Goal: Task Accomplishment & Management: Manage account settings

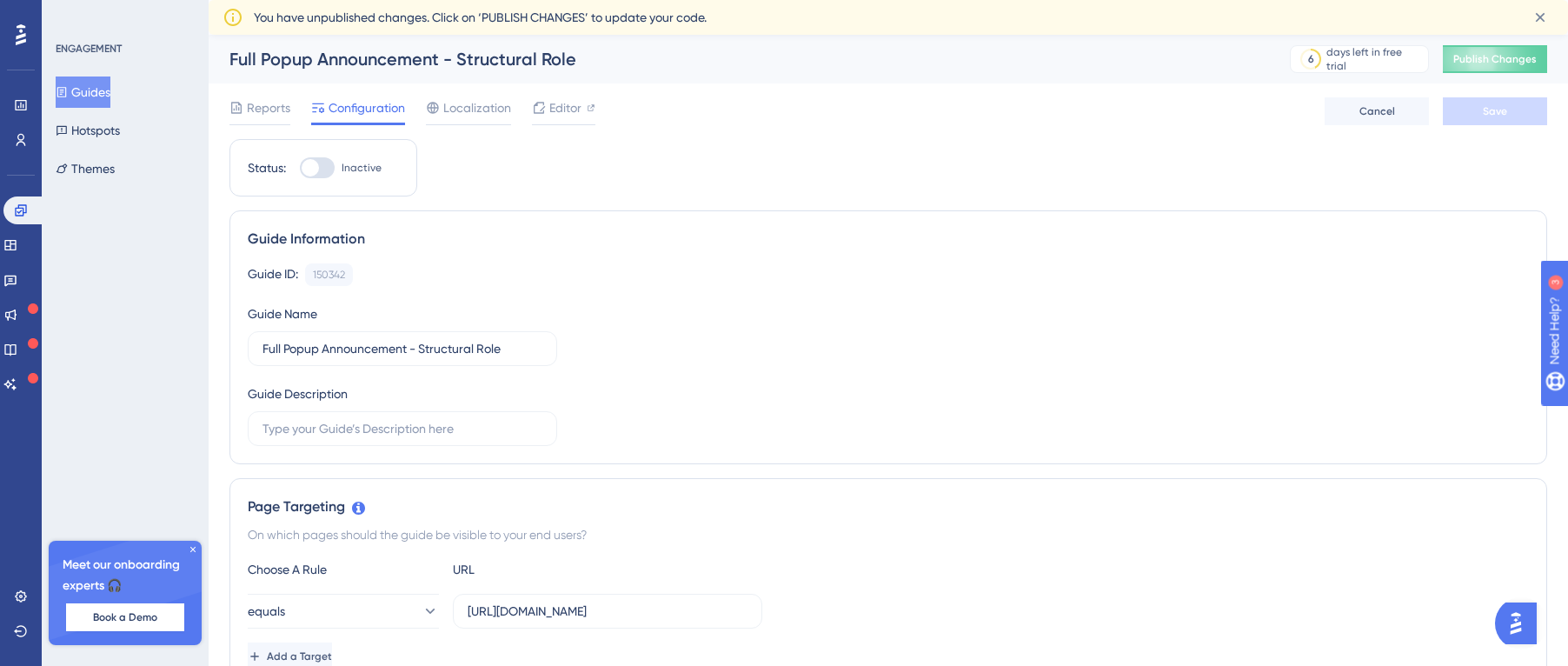
click at [335, 172] on div at bounding box center [316, 167] width 35 height 21
click at [299, 168] on input "Inactive" at bounding box center [299, 167] width 1 height 1
click at [320, 167] on div at bounding box center [324, 167] width 18 height 18
click at [299, 167] on input "Active" at bounding box center [299, 167] width 1 height 1
checkbox input "false"
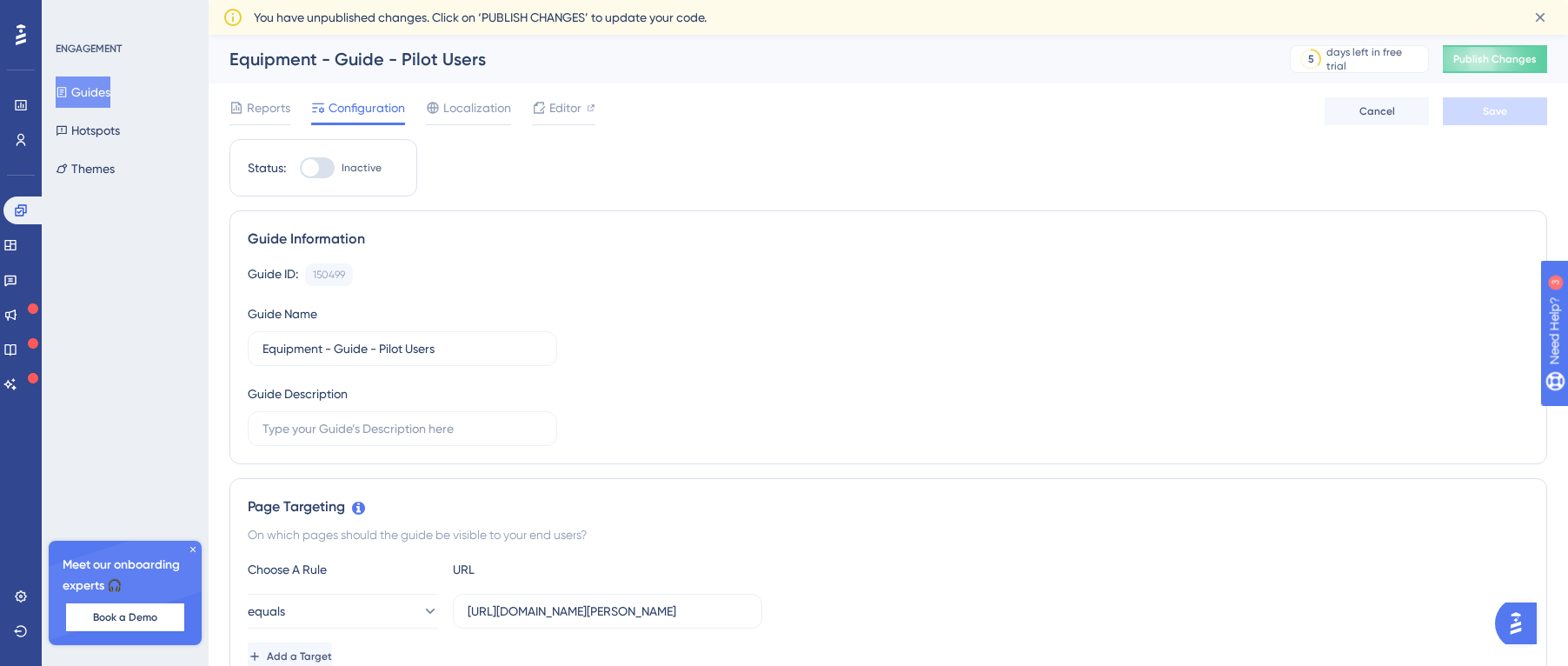
click at [310, 165] on div at bounding box center [310, 167] width 18 height 18
click at [299, 167] on input "Inactive" at bounding box center [299, 167] width 1 height 1
checkbox input "true"
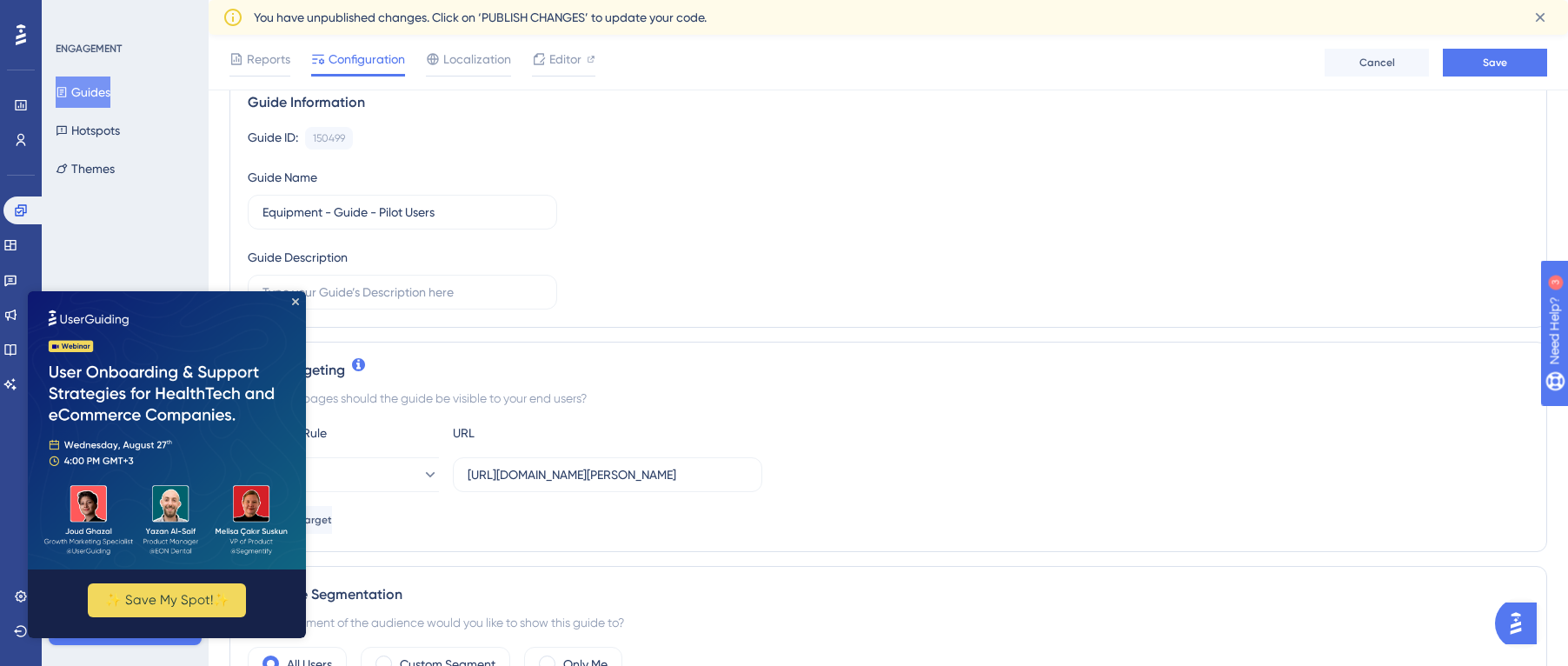
scroll to position [174, 0]
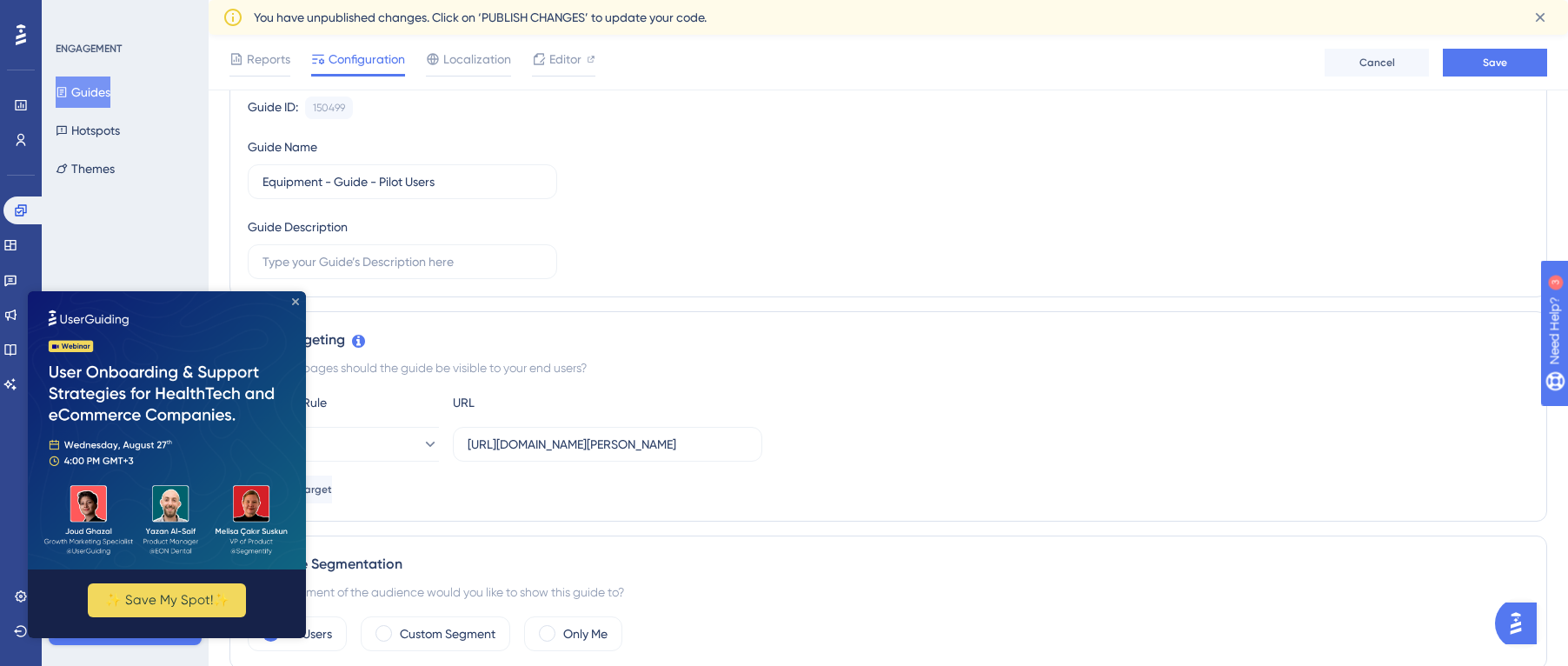
click at [294, 301] on icon "Close Preview" at bounding box center [295, 301] width 7 height 7
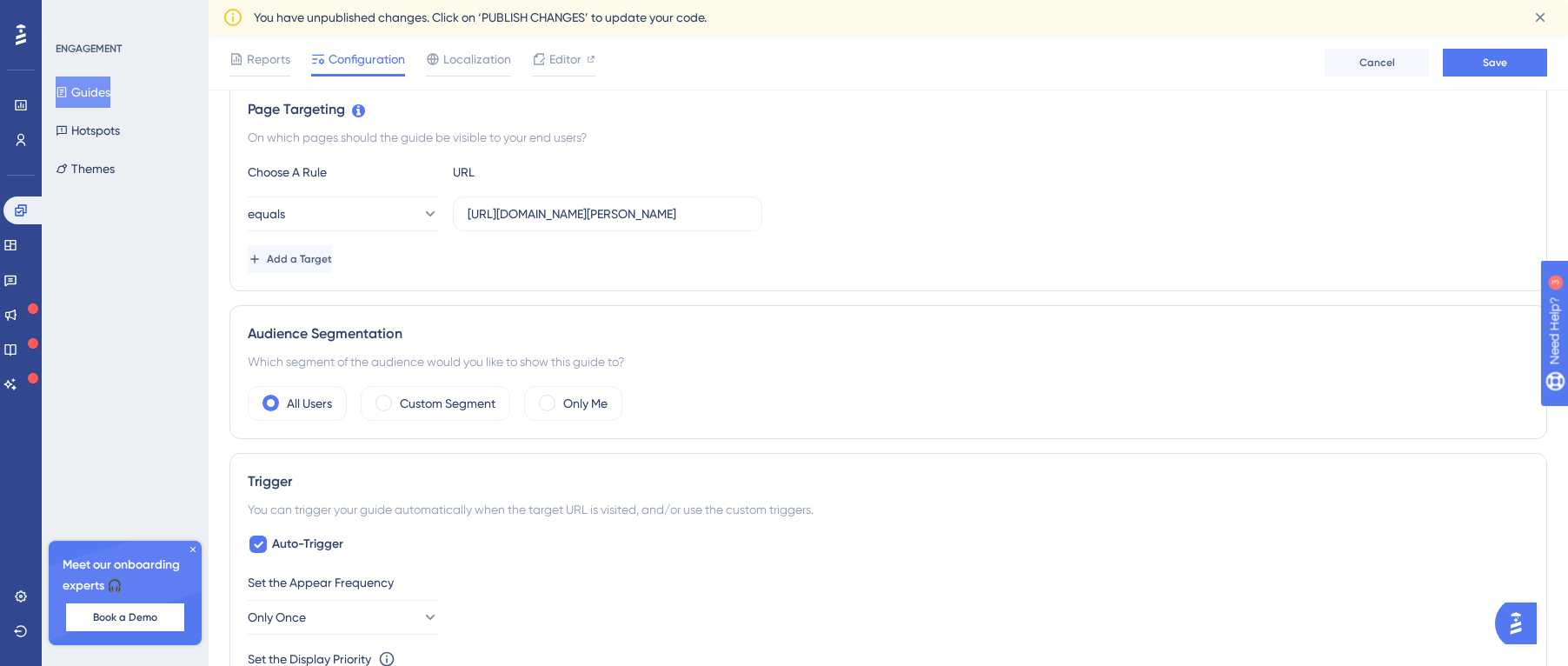
scroll to position [434, 0]
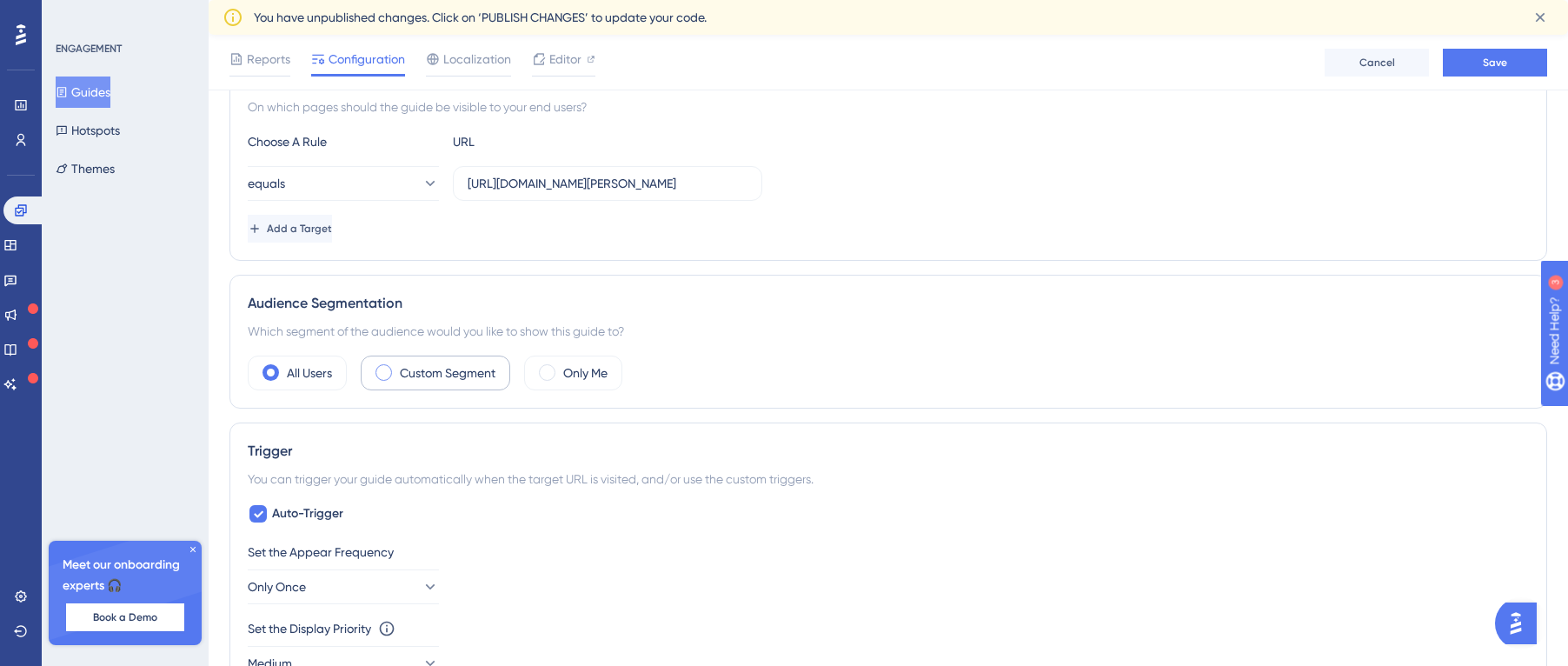
click at [413, 380] on label "Custom Segment" at bounding box center [447, 372] width 95 height 21
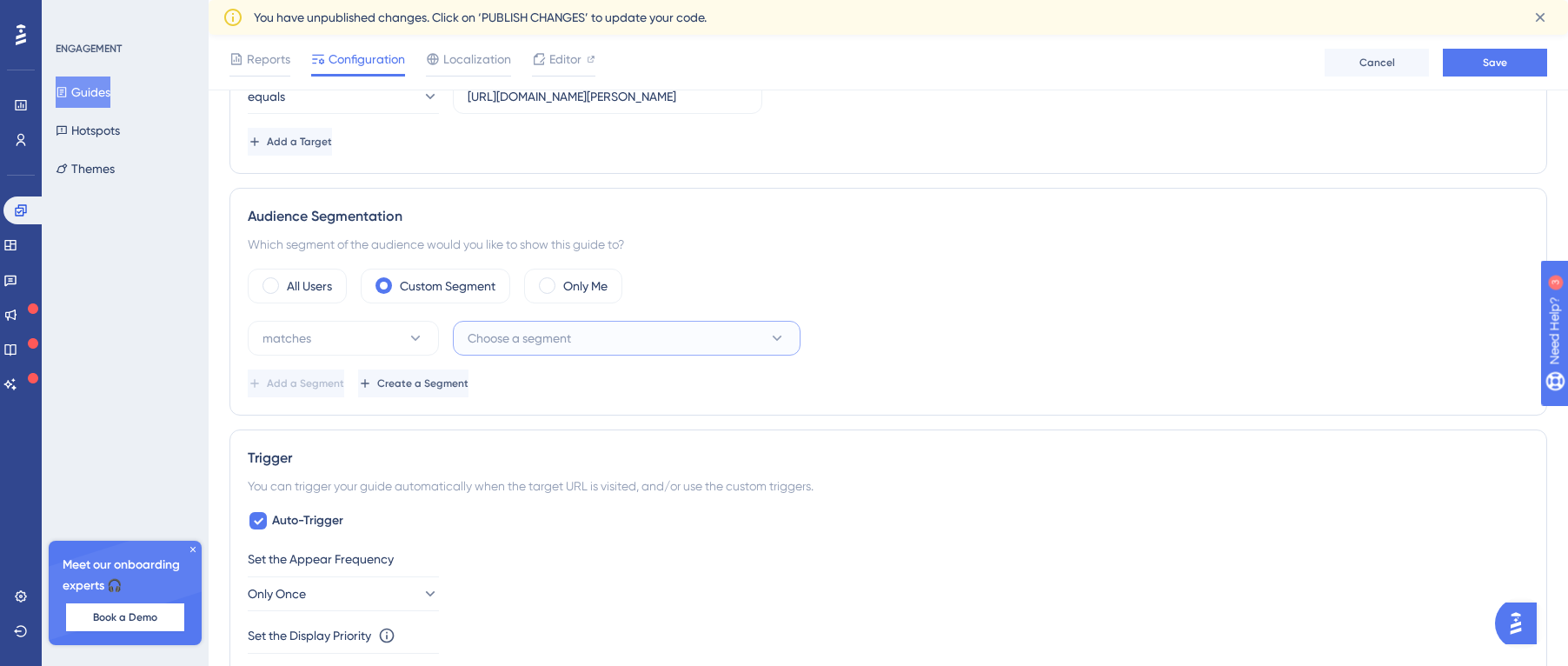
click at [539, 330] on span "Choose a segment" at bounding box center [519, 338] width 104 height 21
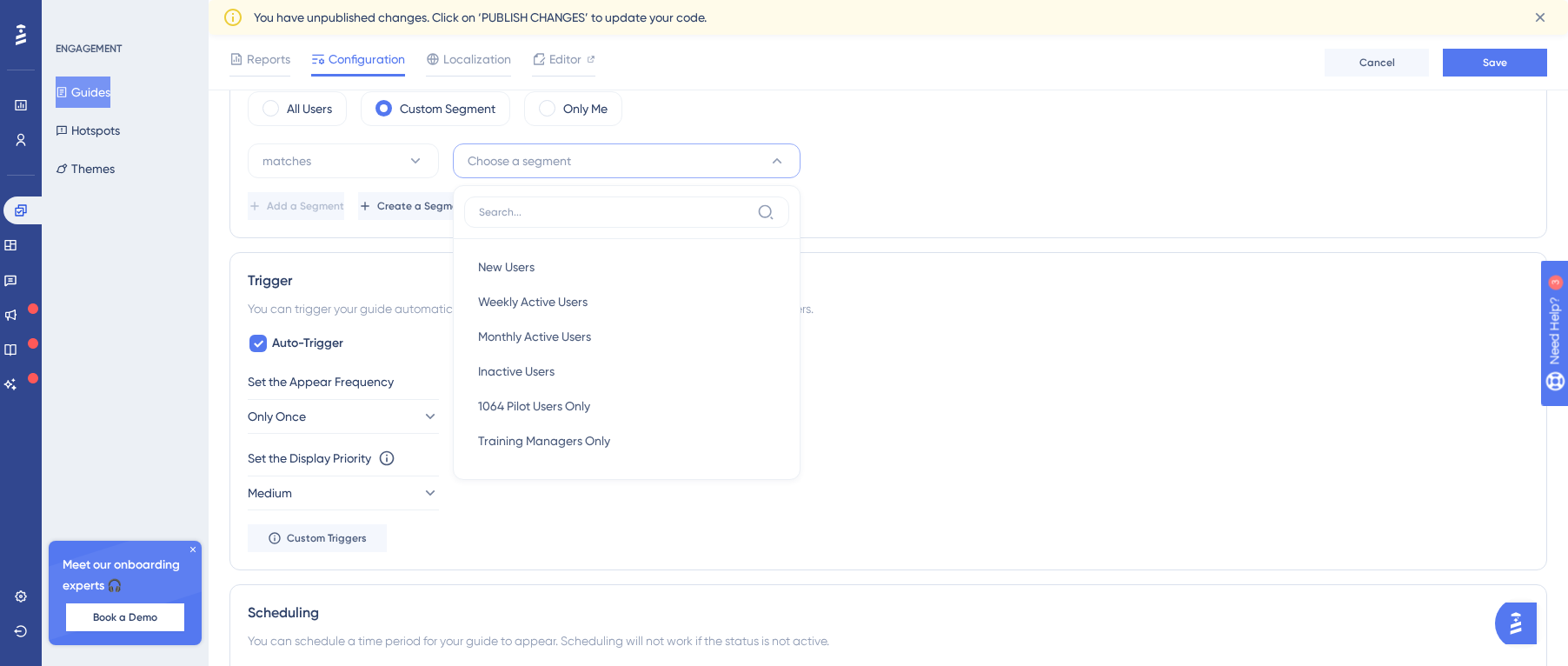
click at [549, 163] on span "Choose a segment" at bounding box center [519, 161] width 104 height 21
click at [531, 167] on span "Choose a segment" at bounding box center [519, 161] width 104 height 21
click at [562, 404] on span "1064 Pilot Users Only" at bounding box center [534, 406] width 112 height 21
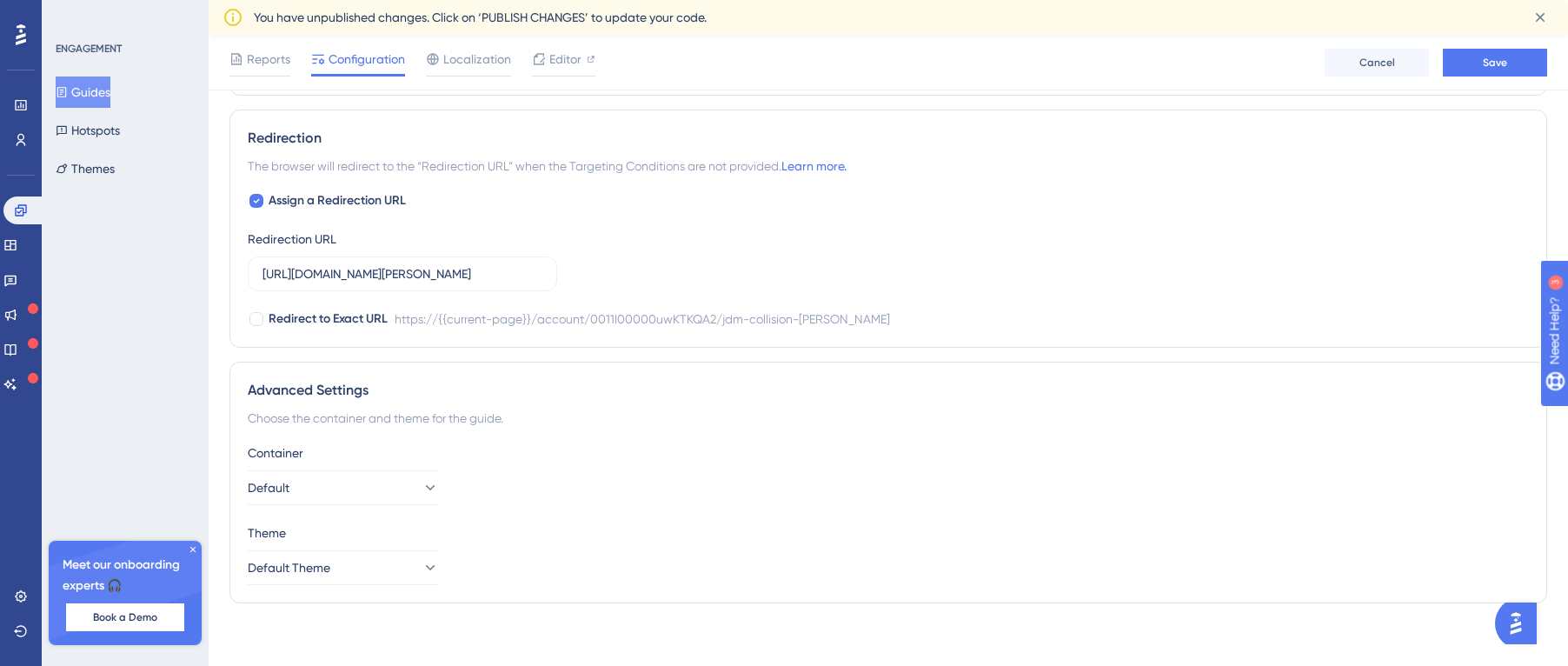
scroll to position [1314, 0]
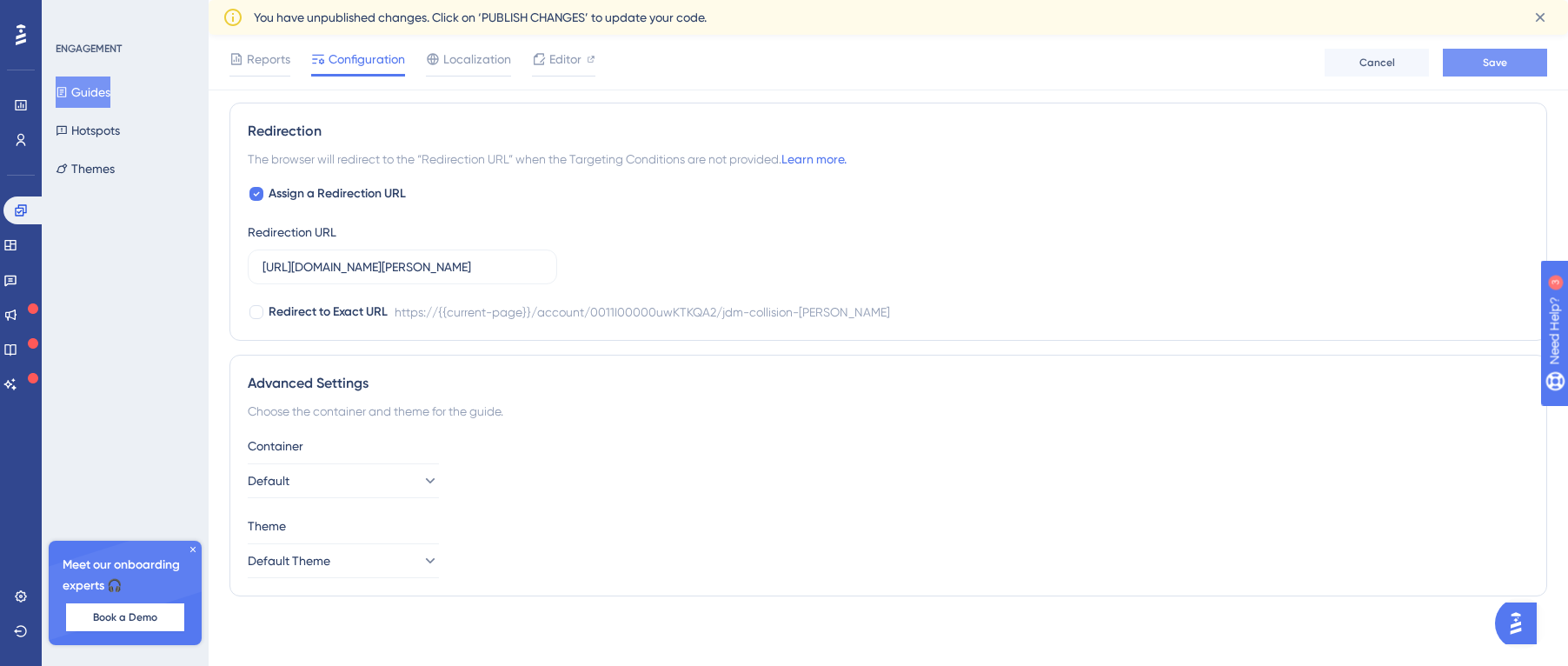
click at [1534, 69] on button "Save" at bounding box center [1494, 63] width 104 height 28
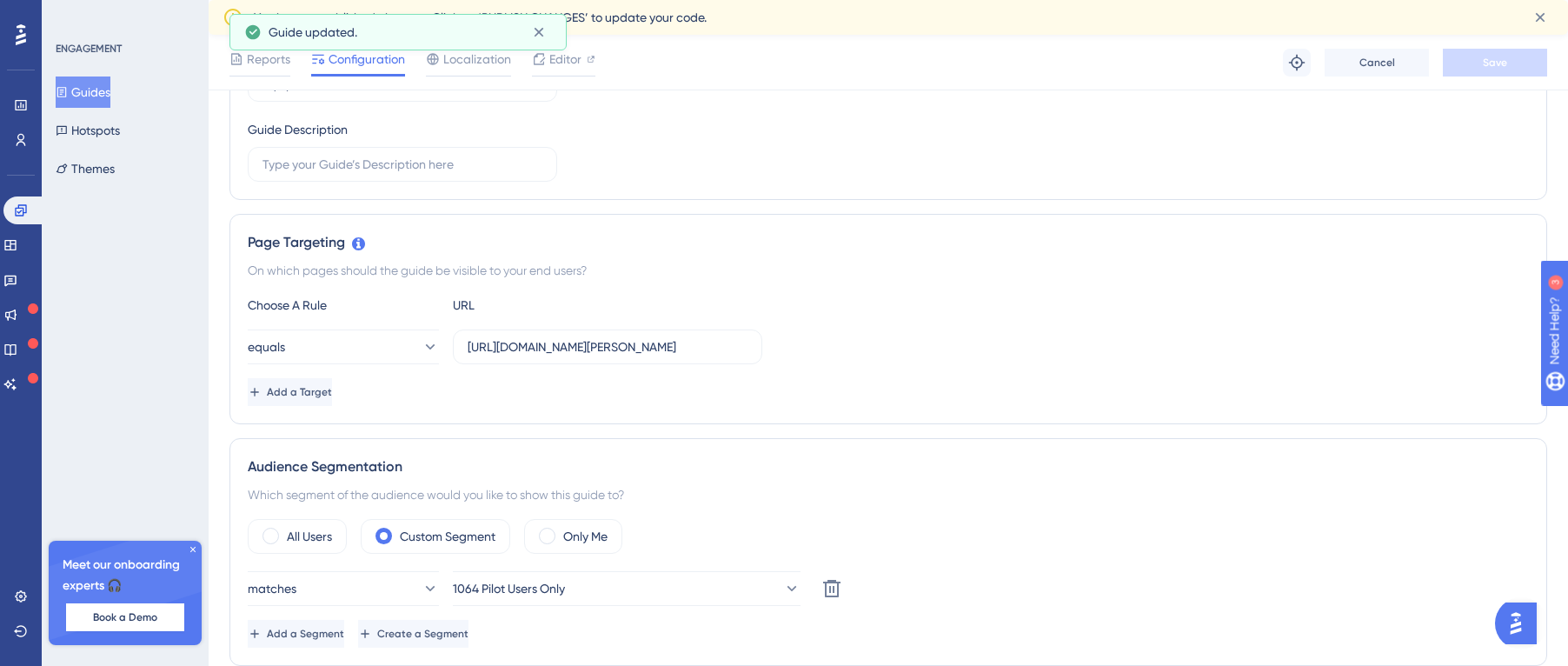
scroll to position [0, 0]
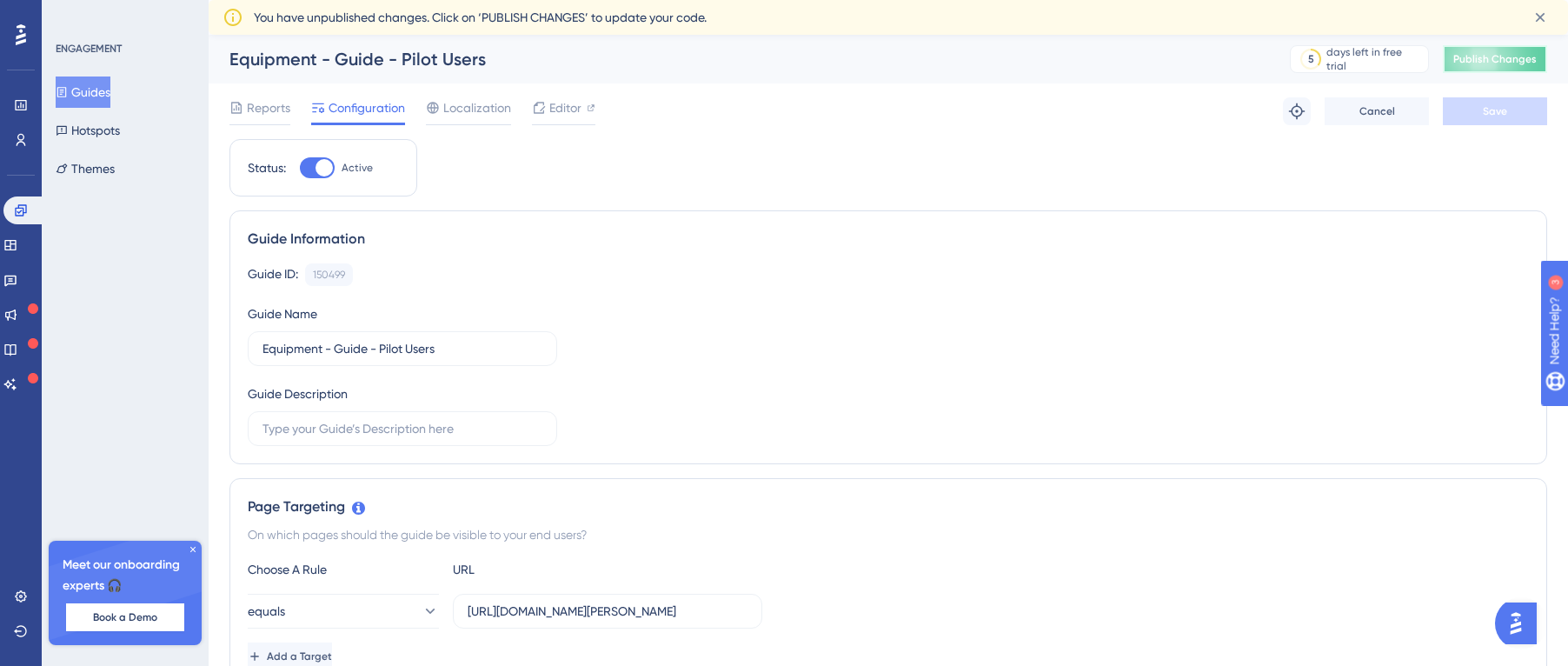
click at [1482, 58] on span "Publish Changes" at bounding box center [1494, 59] width 83 height 14
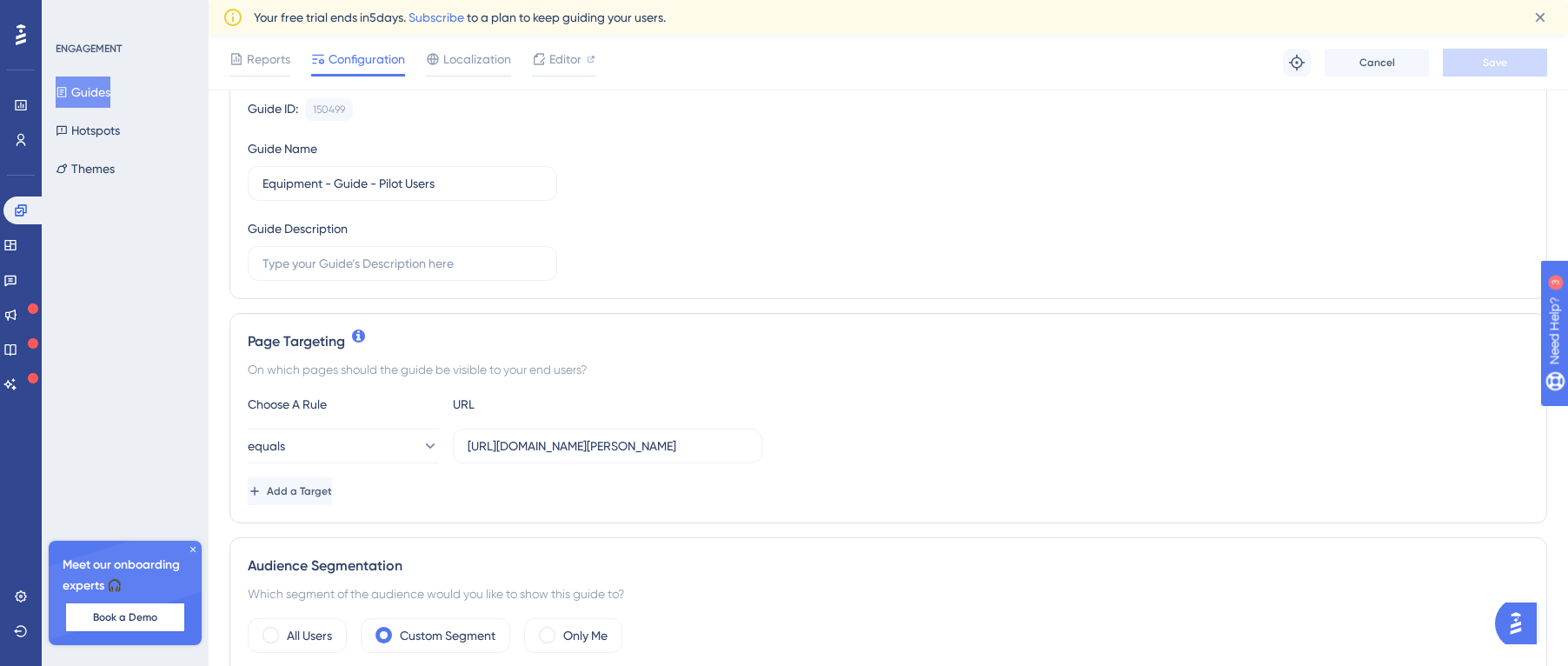
scroll to position [174, 0]
click at [682, 445] on input "[URL][DOMAIN_NAME][PERSON_NAME]" at bounding box center [607, 443] width 280 height 19
drag, startPoint x: 704, startPoint y: 441, endPoint x: 770, endPoint y: 452, distance: 66.9
click at [770, 452] on div "equals [URL][DOMAIN_NAME][PERSON_NAME]" at bounding box center [888, 443] width 1281 height 35
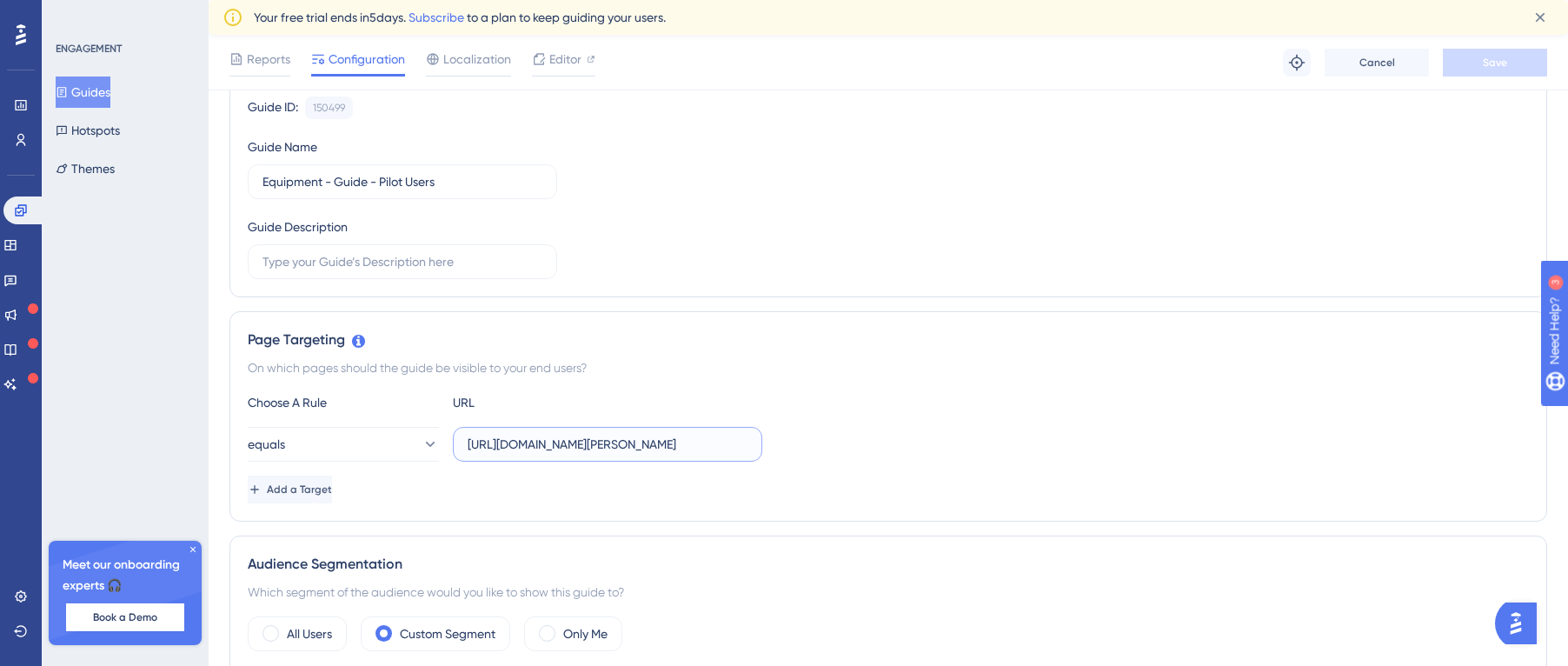
click at [656, 448] on input "[URL][DOMAIN_NAME][PERSON_NAME]" at bounding box center [607, 443] width 280 height 19
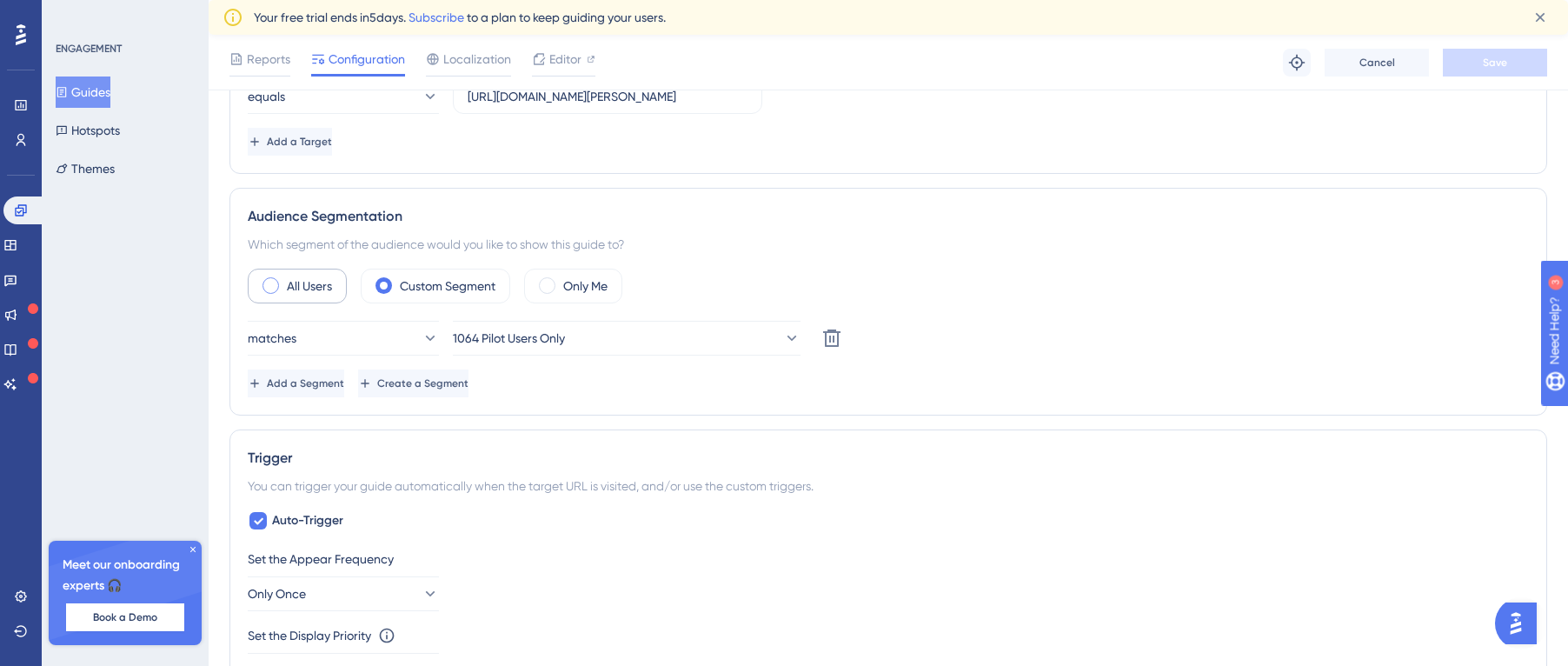
scroll to position [0, 0]
click at [262, 283] on div "All Users" at bounding box center [298, 285] width 99 height 35
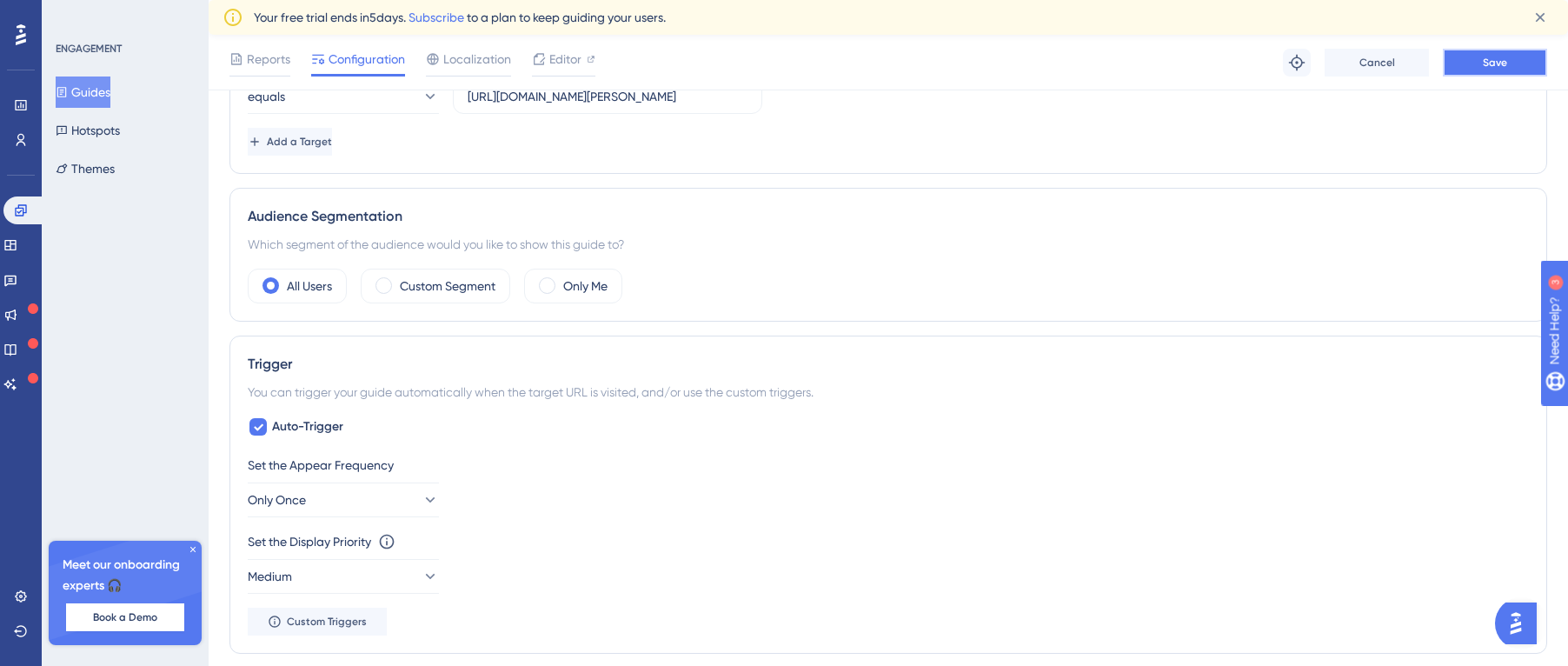
click at [1481, 69] on button "Save" at bounding box center [1494, 63] width 104 height 28
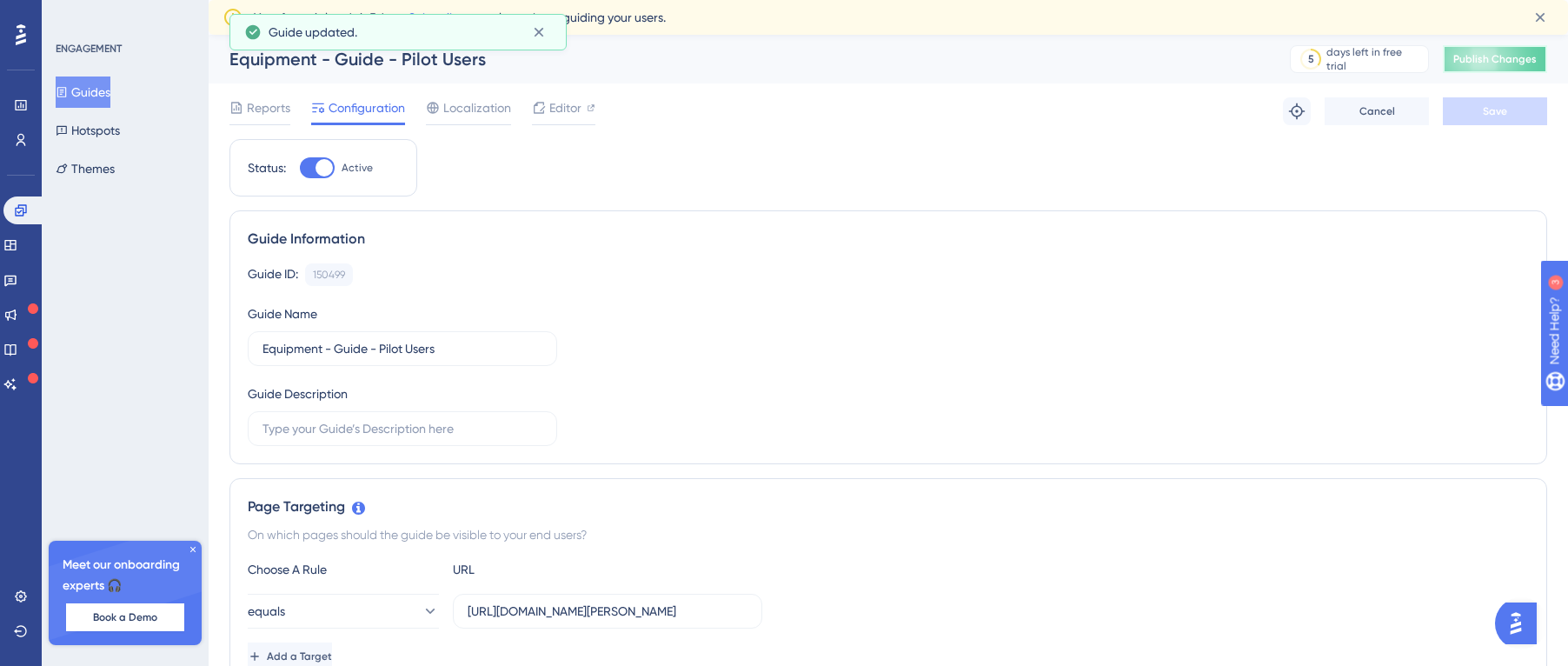
click at [1510, 55] on span "Publish Changes" at bounding box center [1494, 59] width 83 height 14
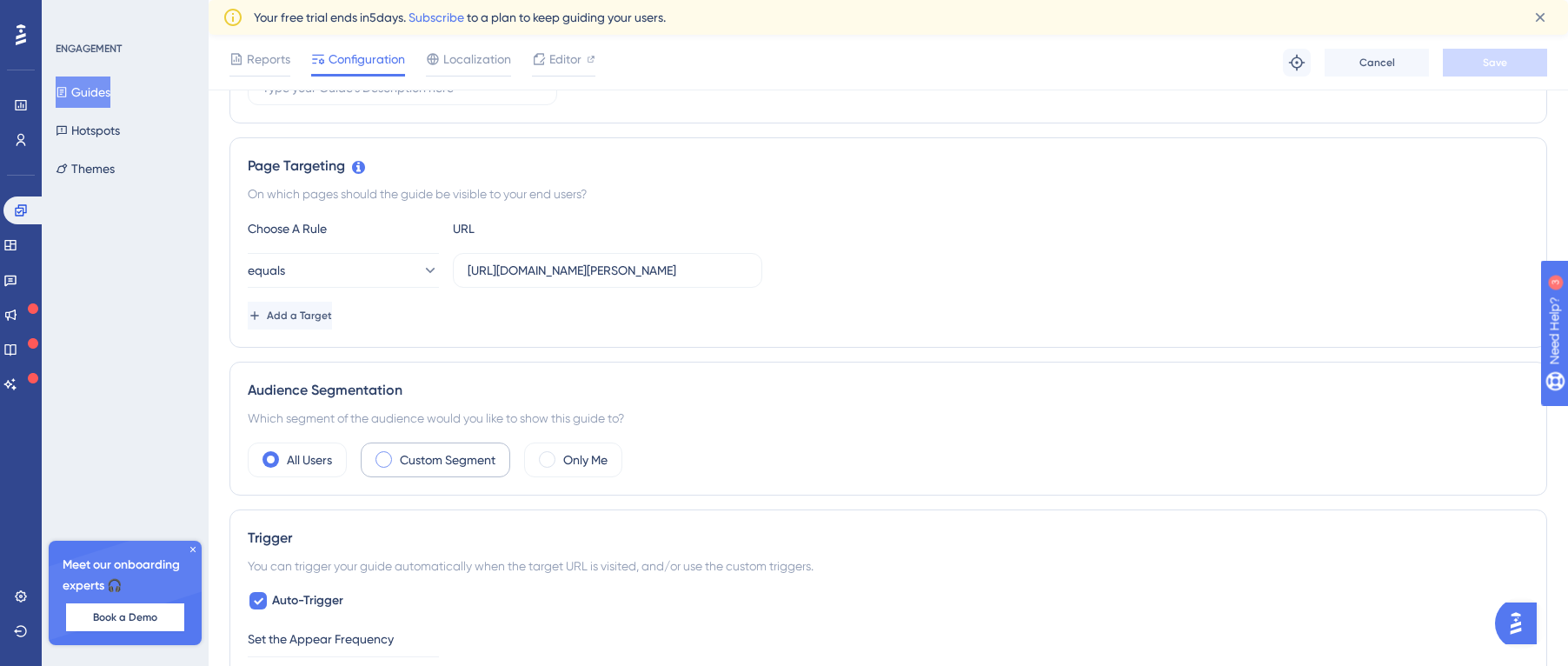
click at [423, 457] on label "Custom Segment" at bounding box center [447, 459] width 95 height 21
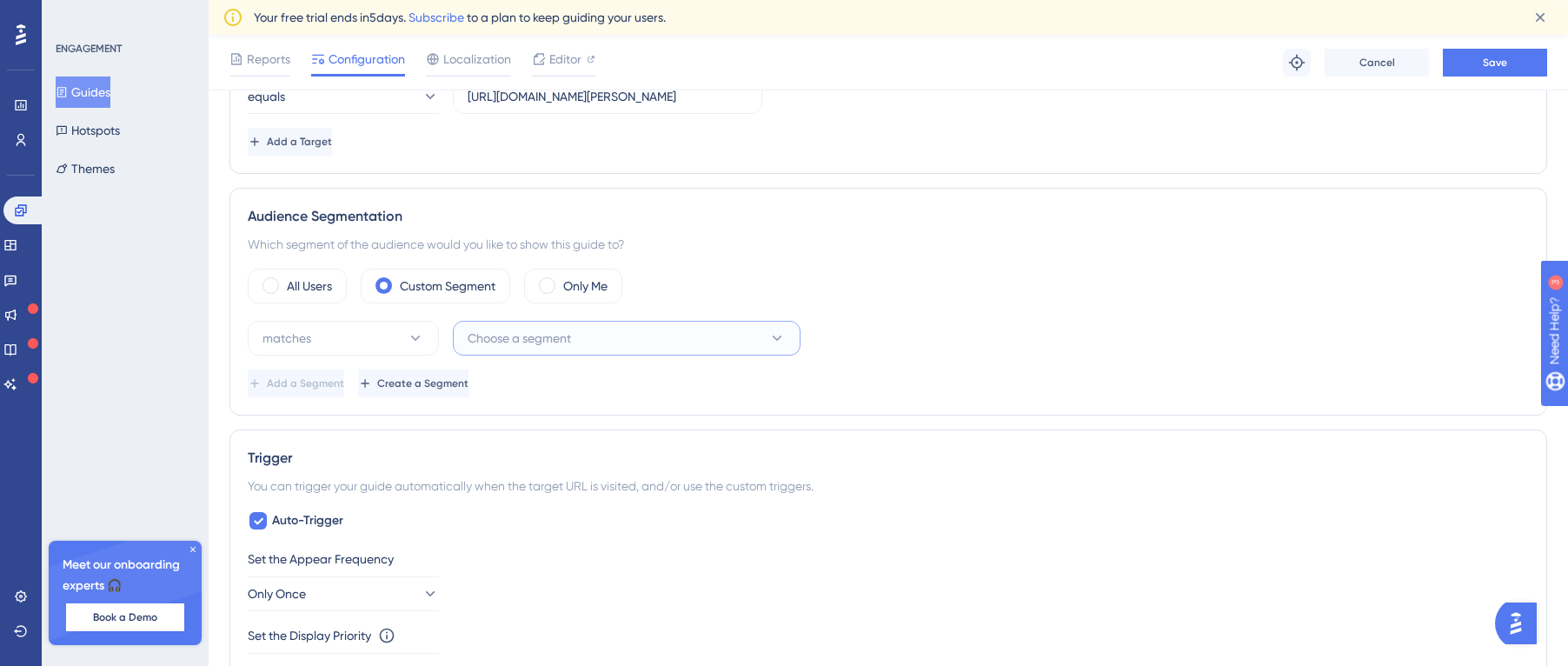
click at [553, 344] on span "Choose a segment" at bounding box center [519, 338] width 104 height 21
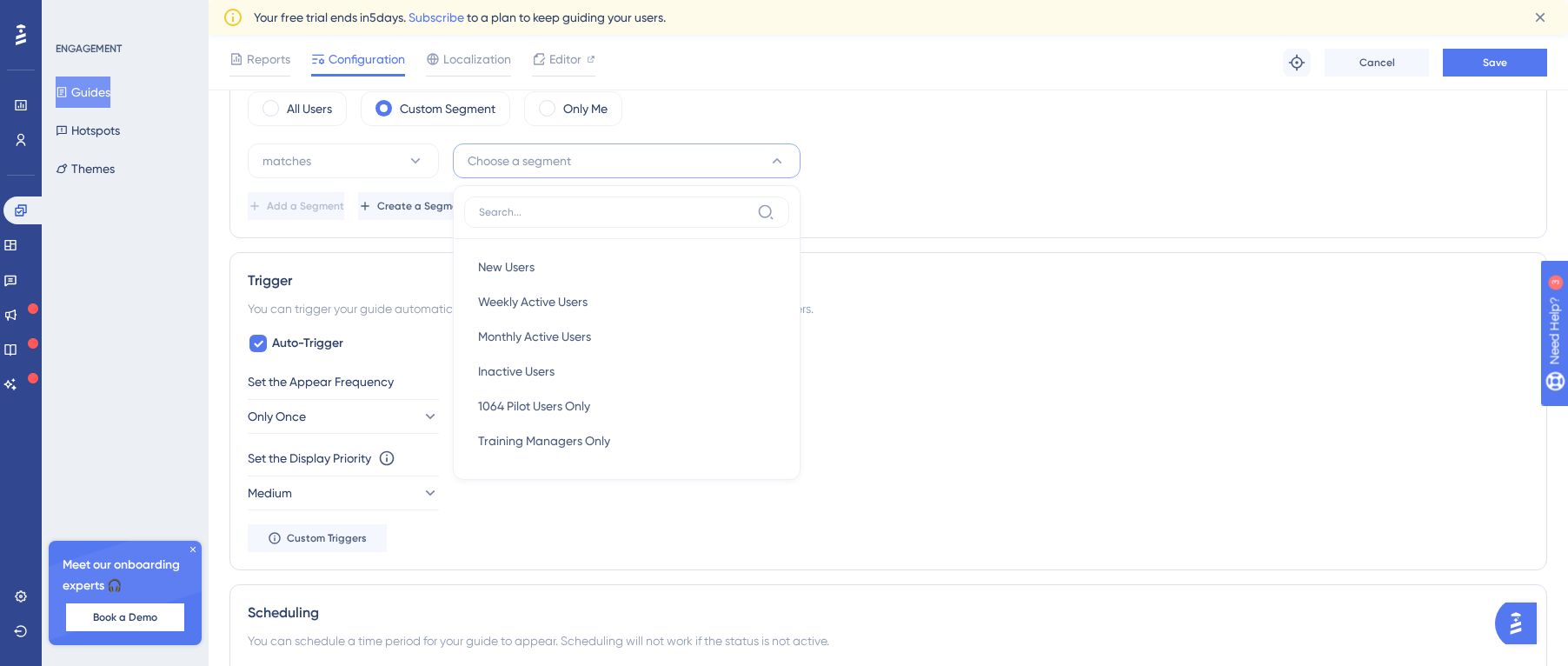
click at [430, 228] on div "Audience Segmentation Which segment of the audience would you like to show this…" at bounding box center [888, 123] width 1317 height 227
click at [471, 203] on span "Create a Segment" at bounding box center [425, 206] width 92 height 14
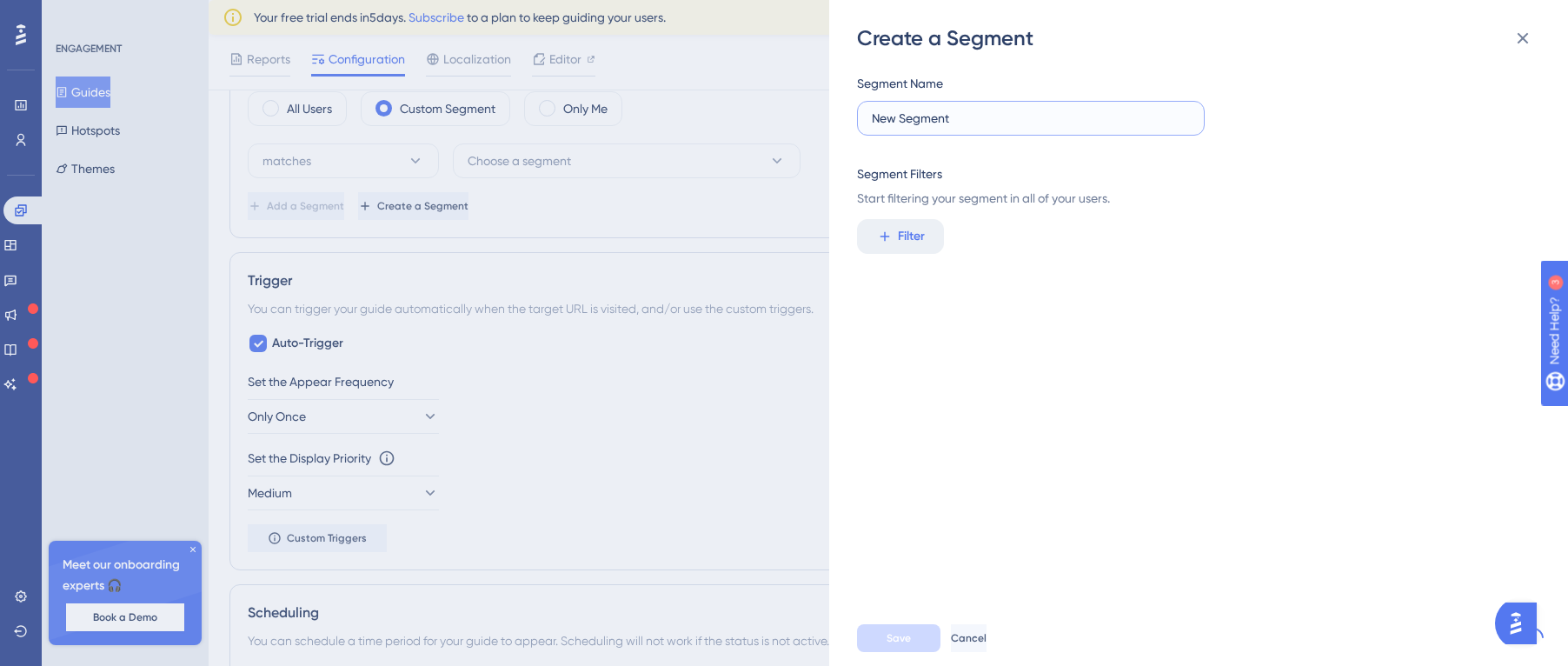
click at [1012, 120] on input "New Segment" at bounding box center [1031, 118] width 318 height 19
click at [904, 223] on button "Filter" at bounding box center [900, 236] width 87 height 35
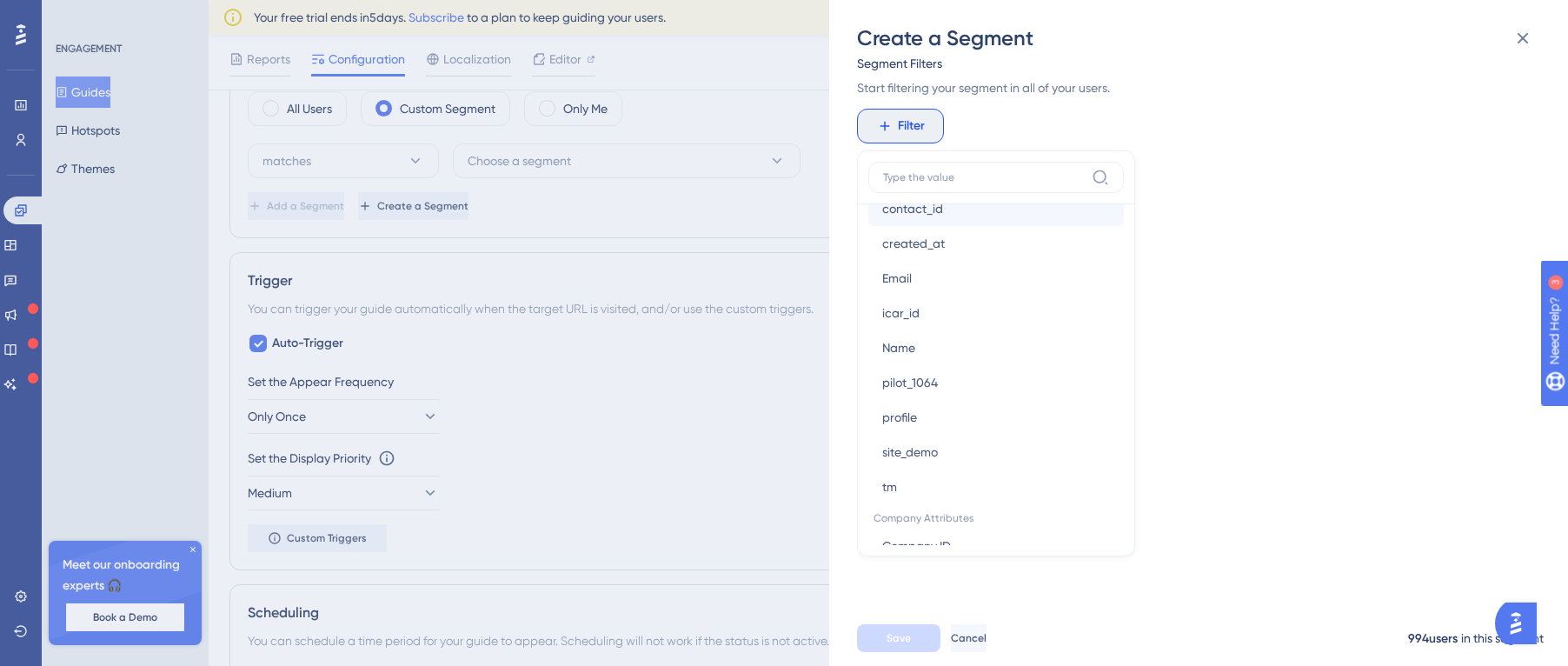
scroll to position [960, 0]
click at [728, 251] on div "Create a Segment Segment Name New Segment Segment Filters Start filtering your …" at bounding box center [784, 333] width 1568 height 666
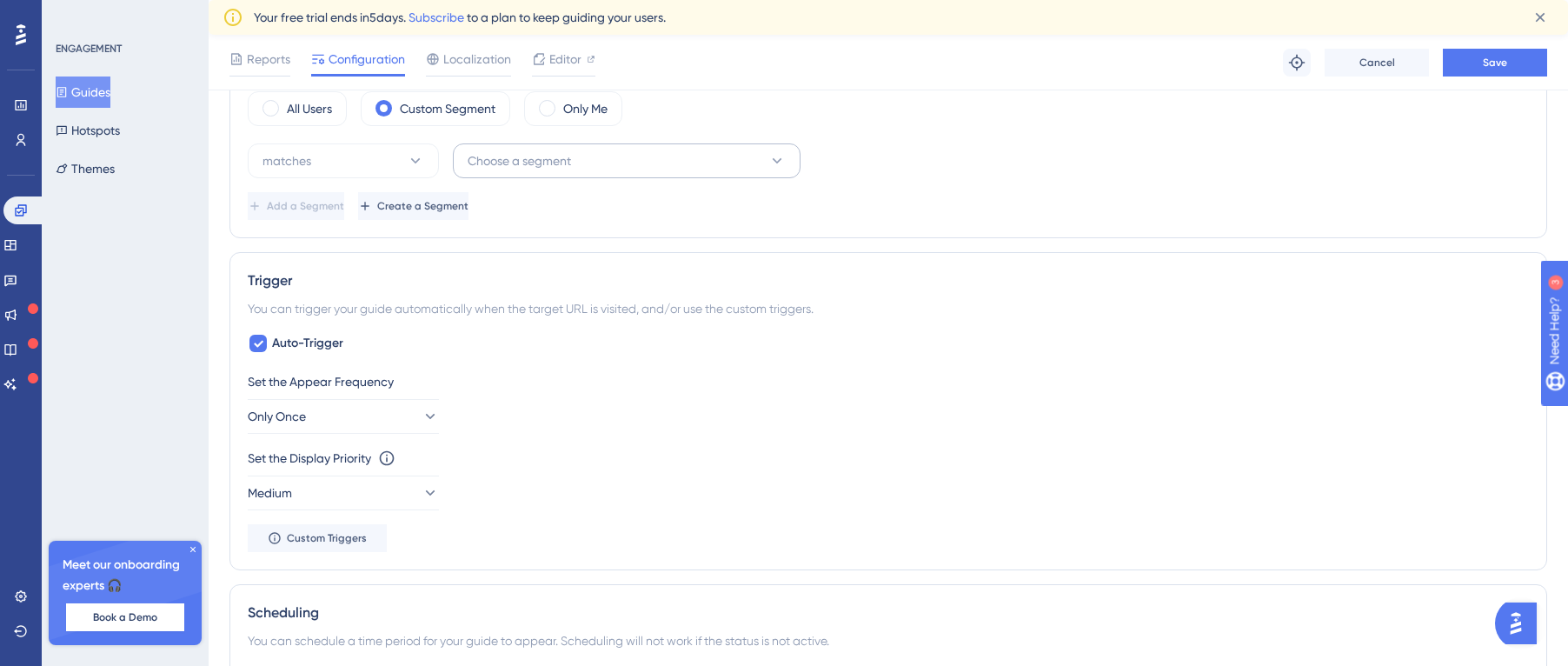
scroll to position [612, 0]
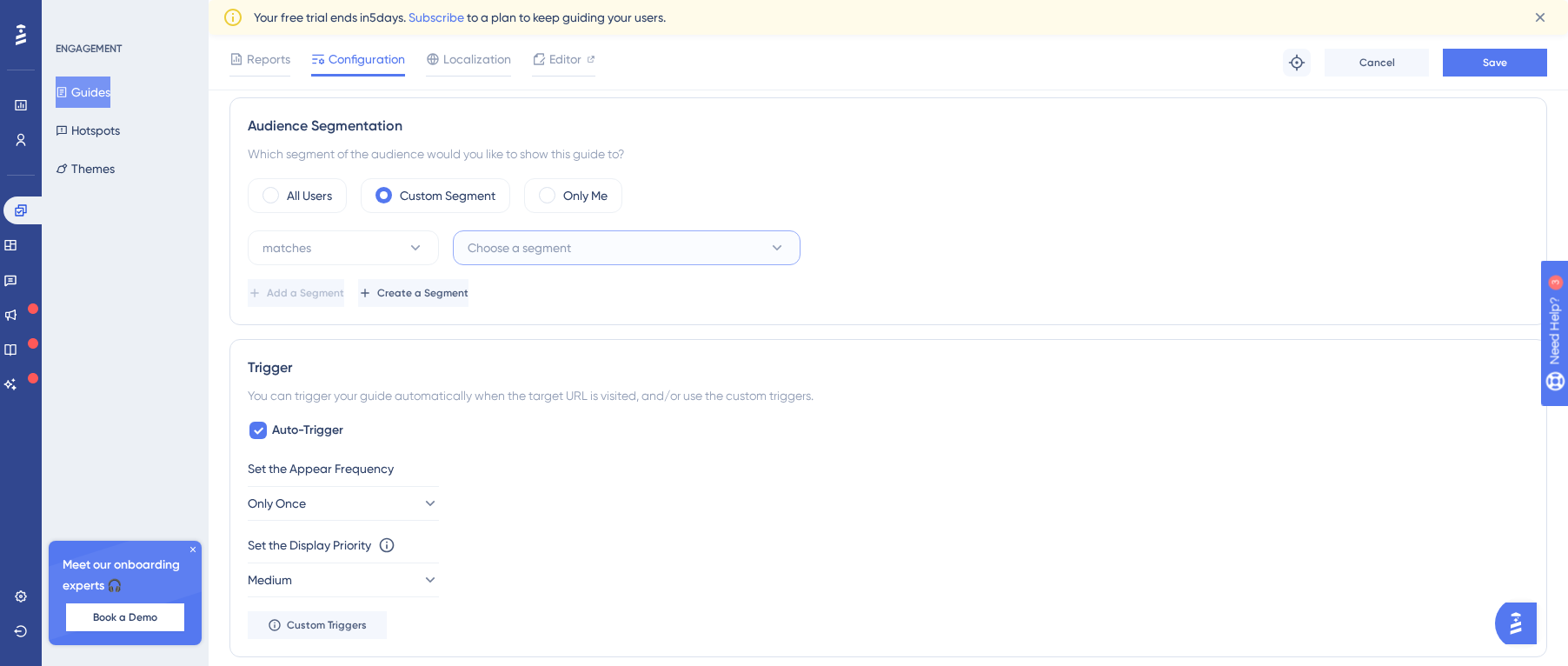
click at [496, 234] on button "Choose a segment" at bounding box center [627, 247] width 348 height 35
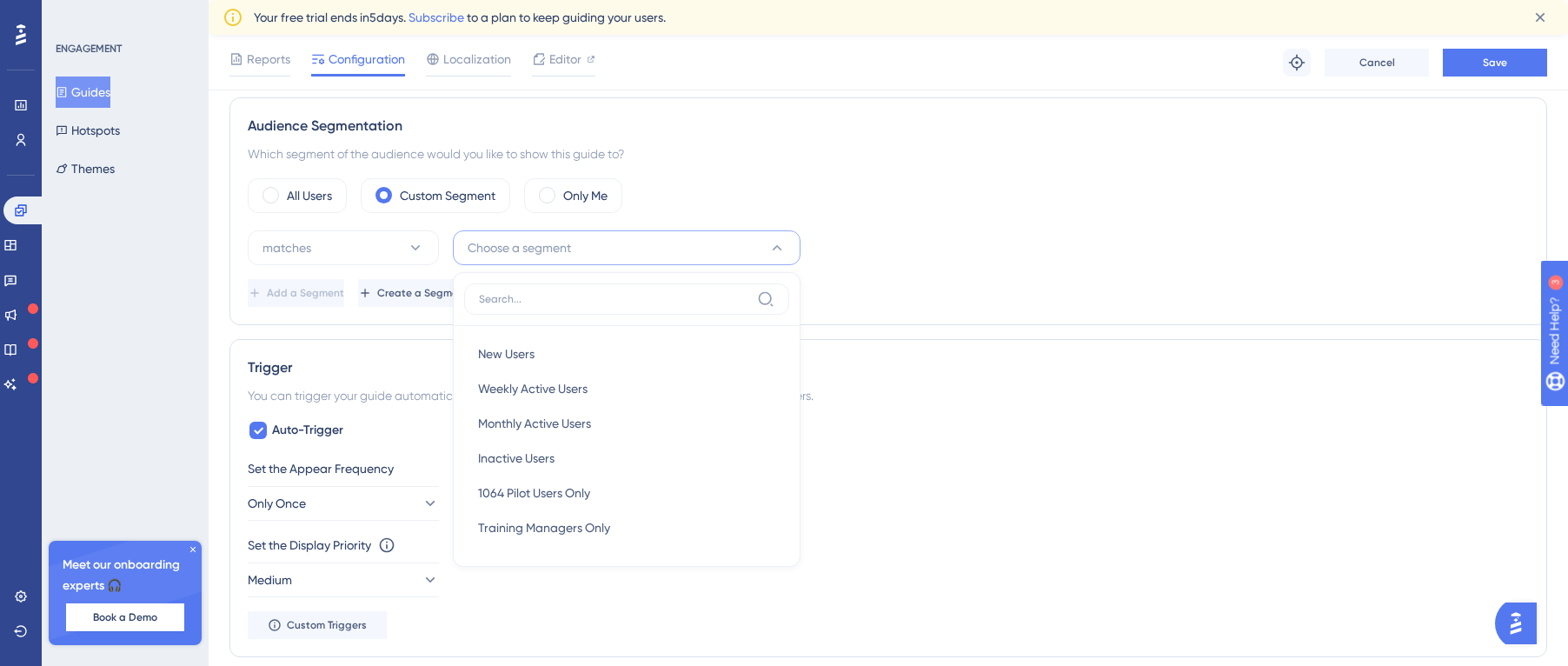
scroll to position [699, 0]
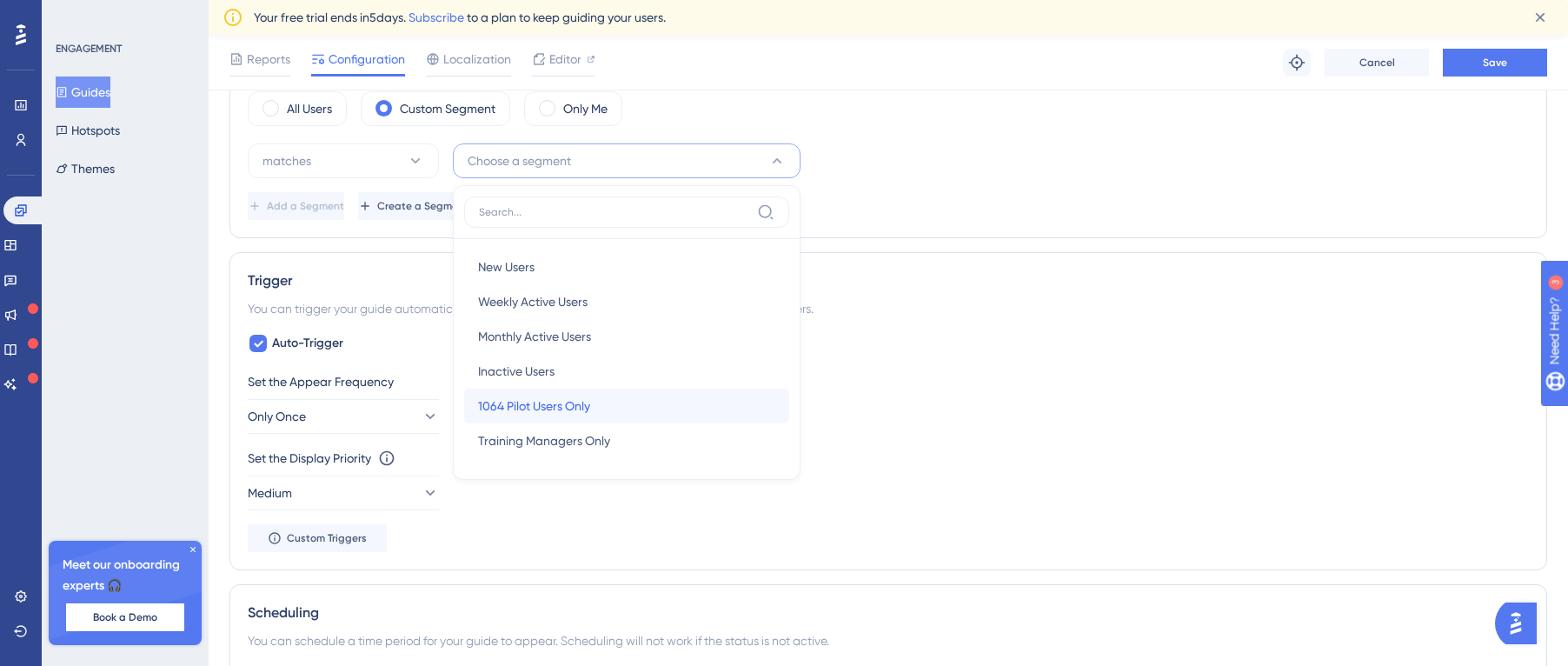
click at [568, 400] on span "1064 Pilot Users Only" at bounding box center [534, 406] width 112 height 21
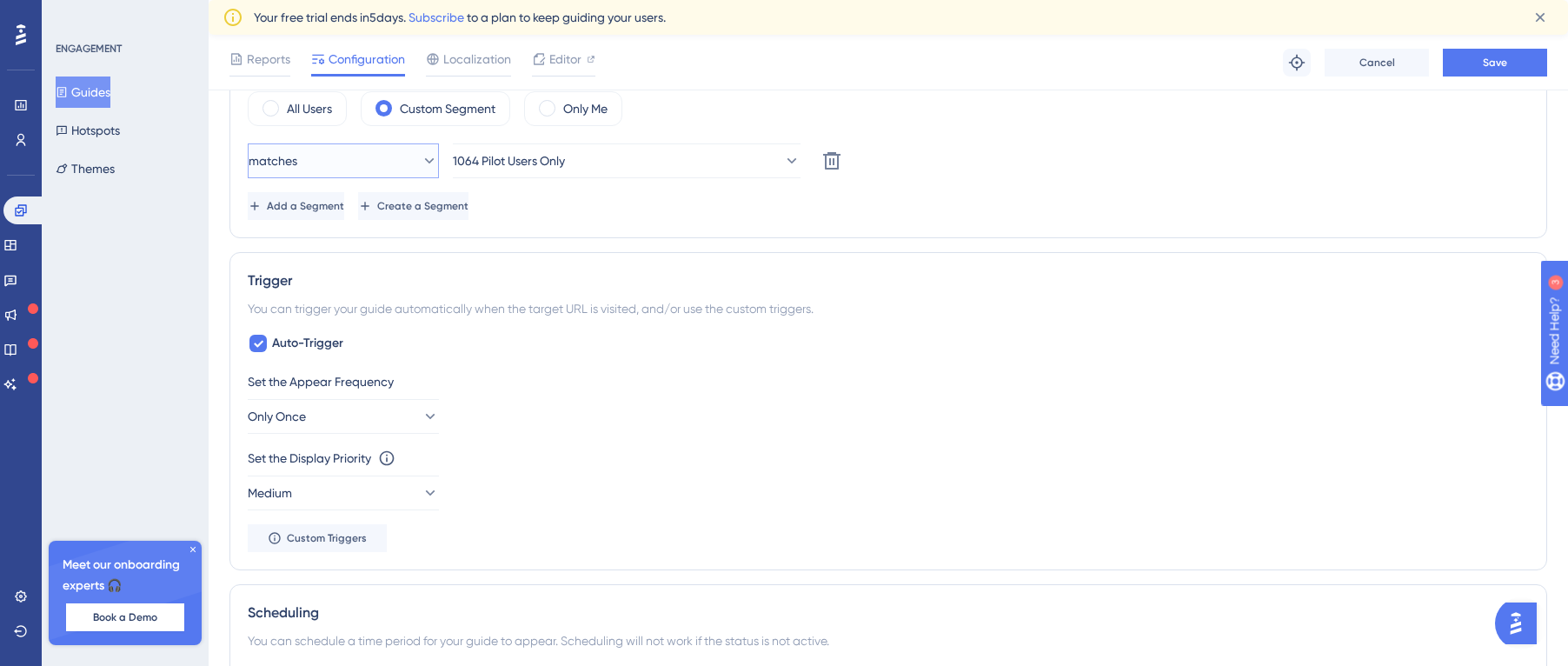
click at [356, 174] on button "matches" at bounding box center [343, 160] width 191 height 35
click at [973, 162] on div "matches matches matches doesn't match doesn't match 1064 Pilot Users Only Delete" at bounding box center [888, 160] width 1281 height 35
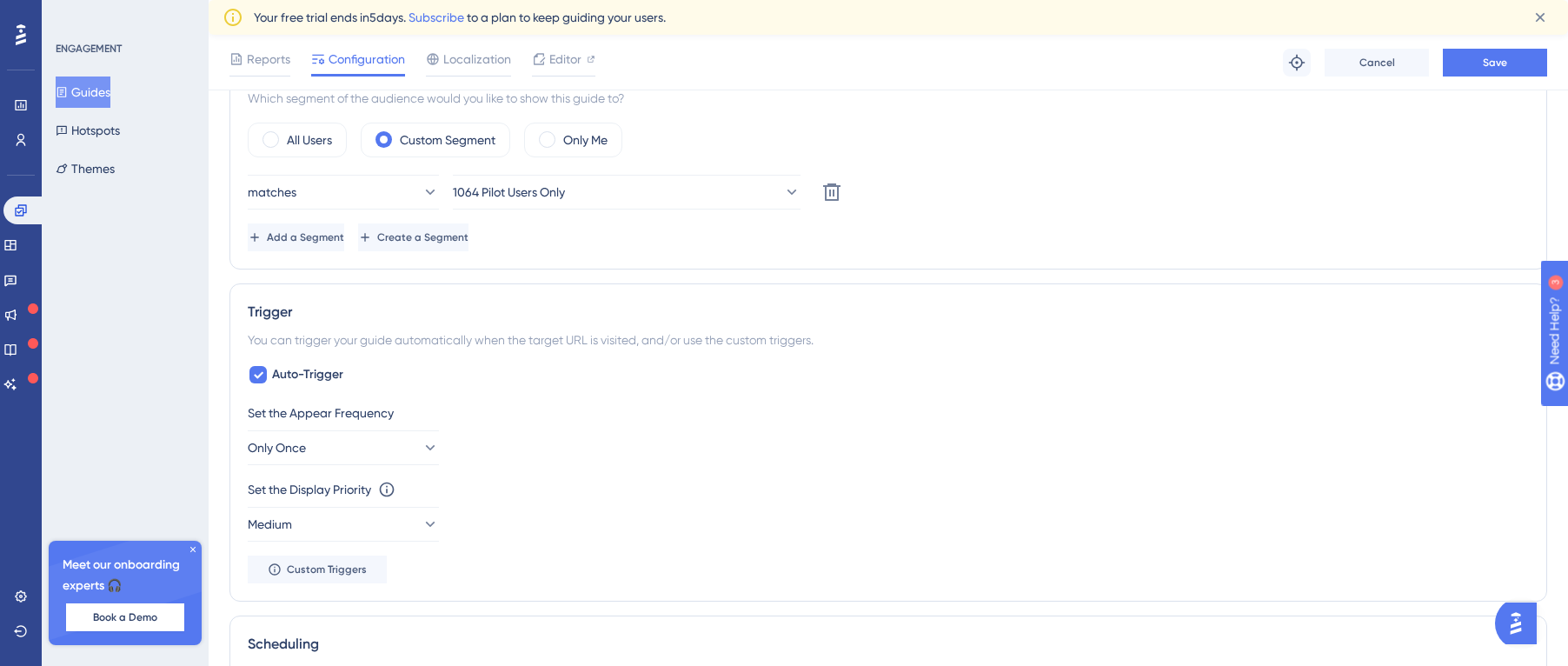
scroll to position [612, 0]
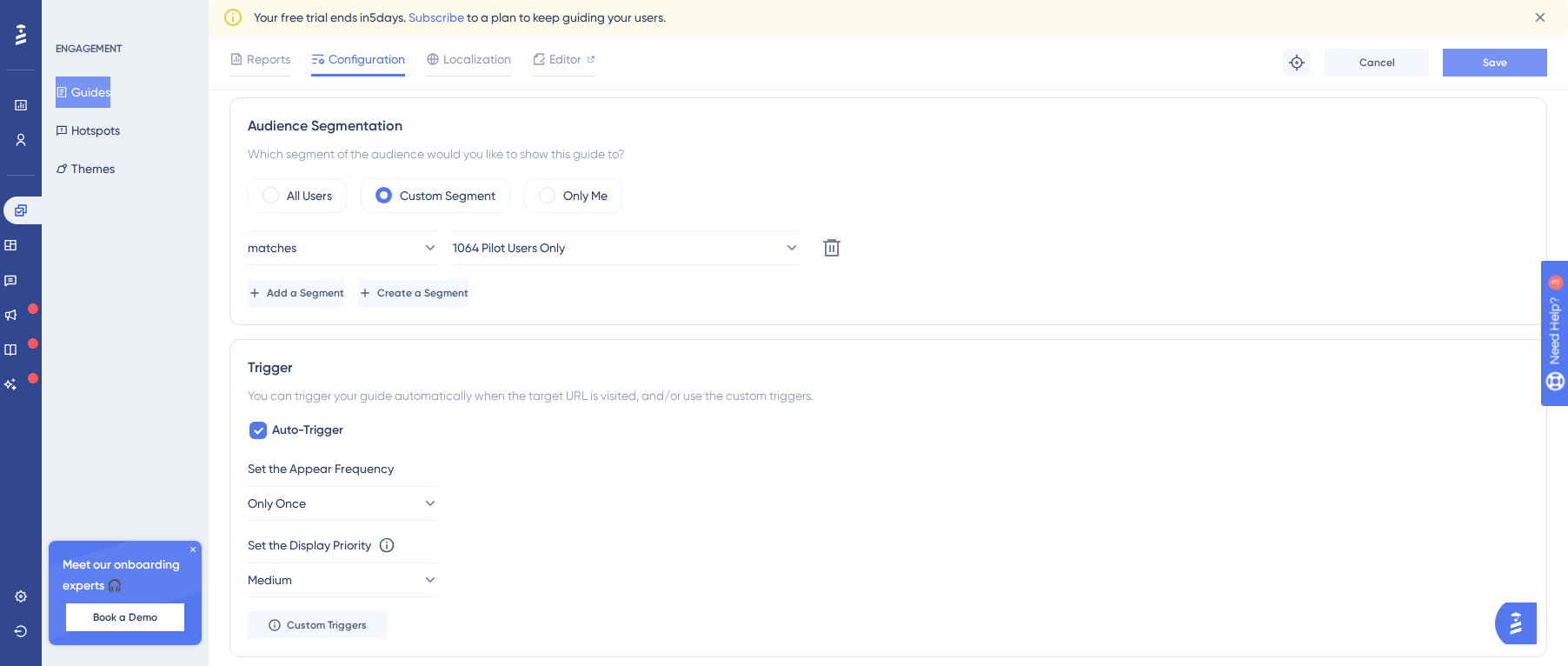
click at [1511, 66] on button "Save" at bounding box center [1494, 63] width 104 height 28
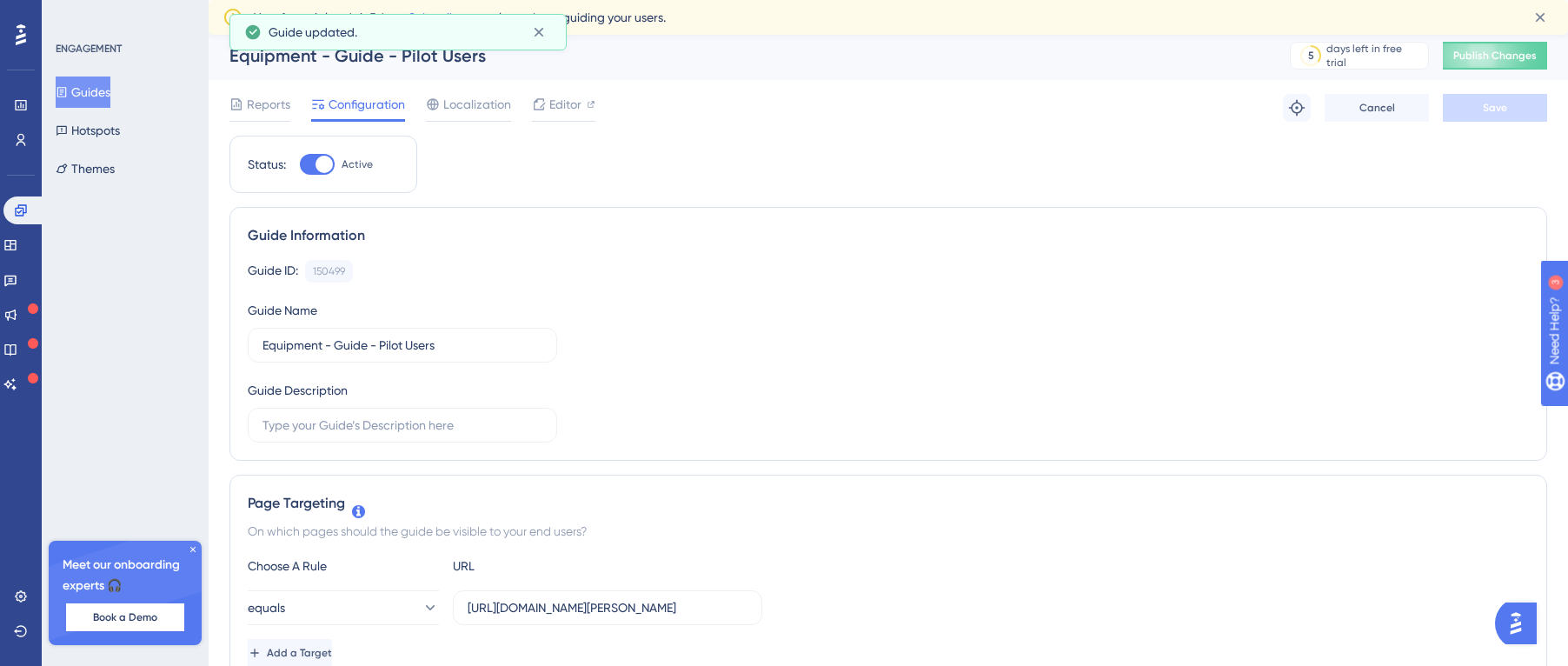
scroll to position [0, 0]
click at [1499, 54] on span "Publish Changes" at bounding box center [1494, 59] width 83 height 14
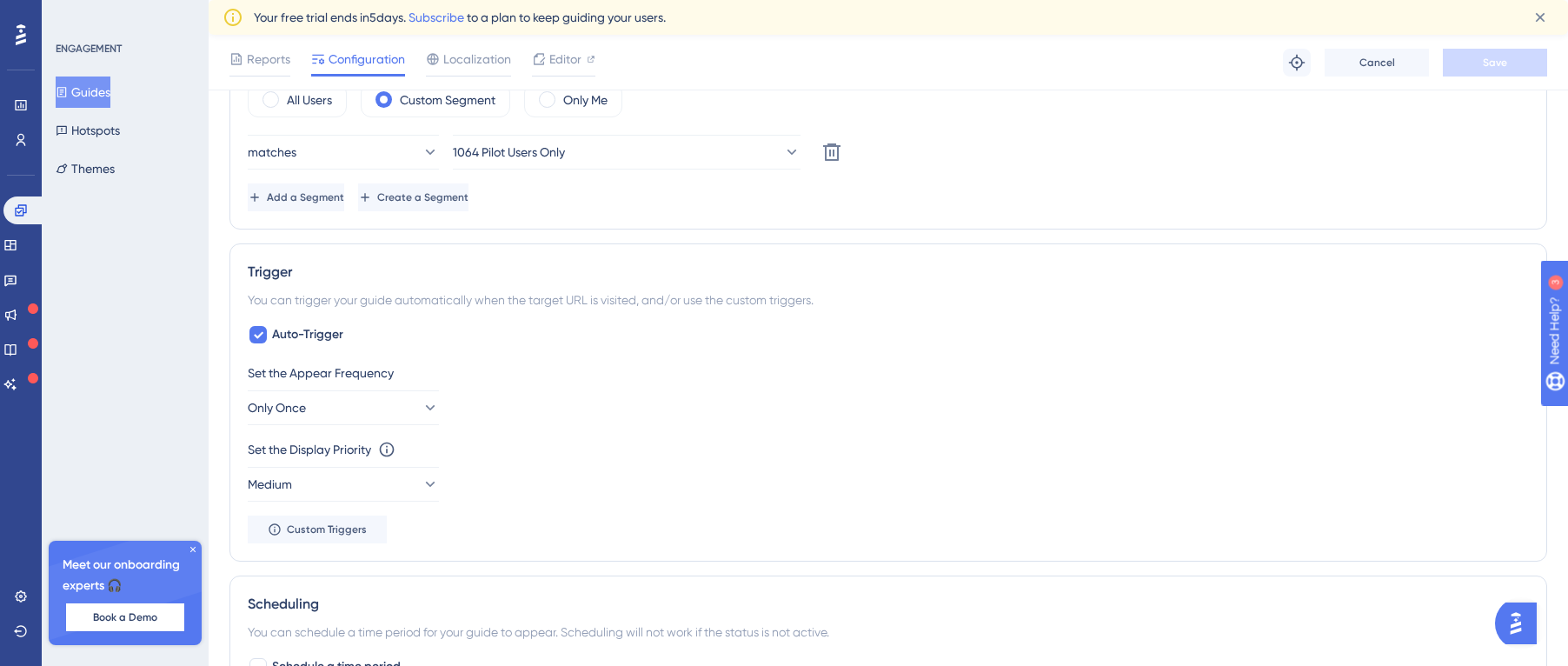
scroll to position [608, 0]
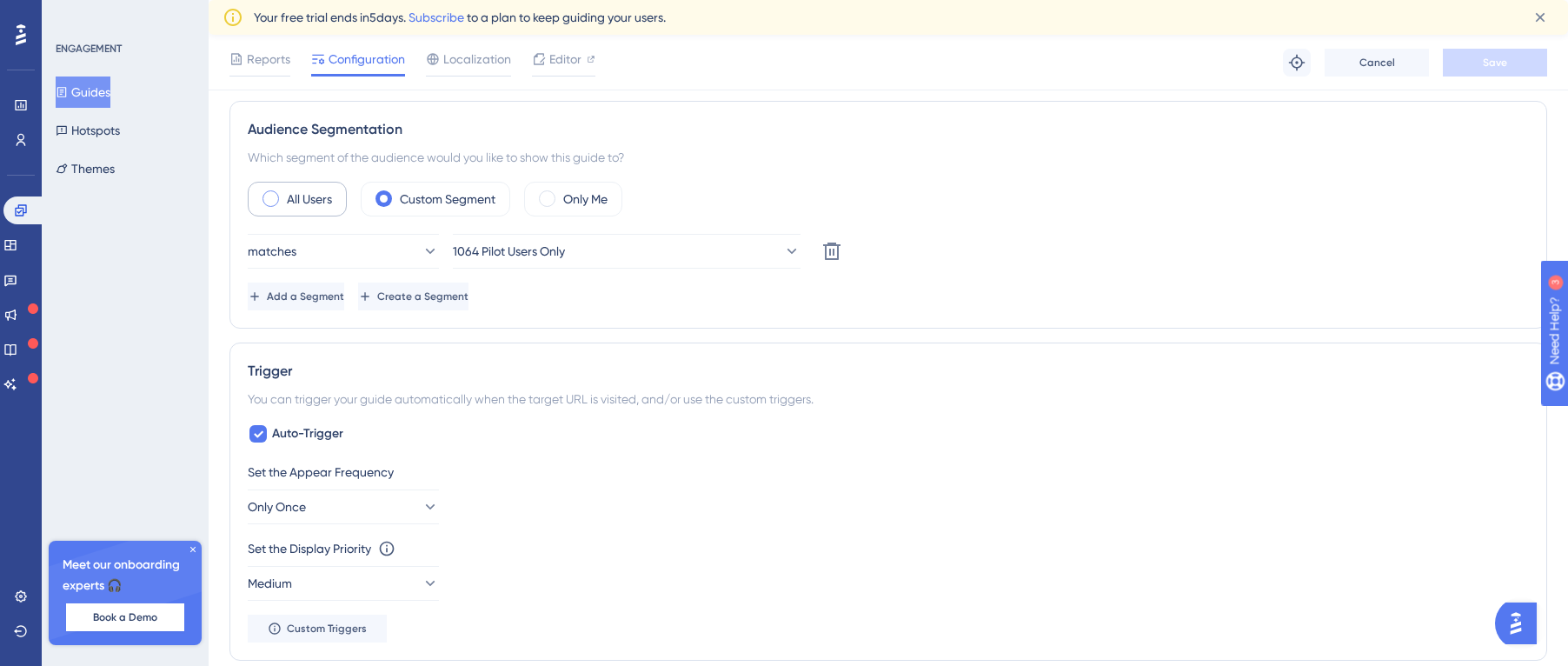
click at [312, 202] on label "All Users" at bounding box center [310, 199] width 45 height 21
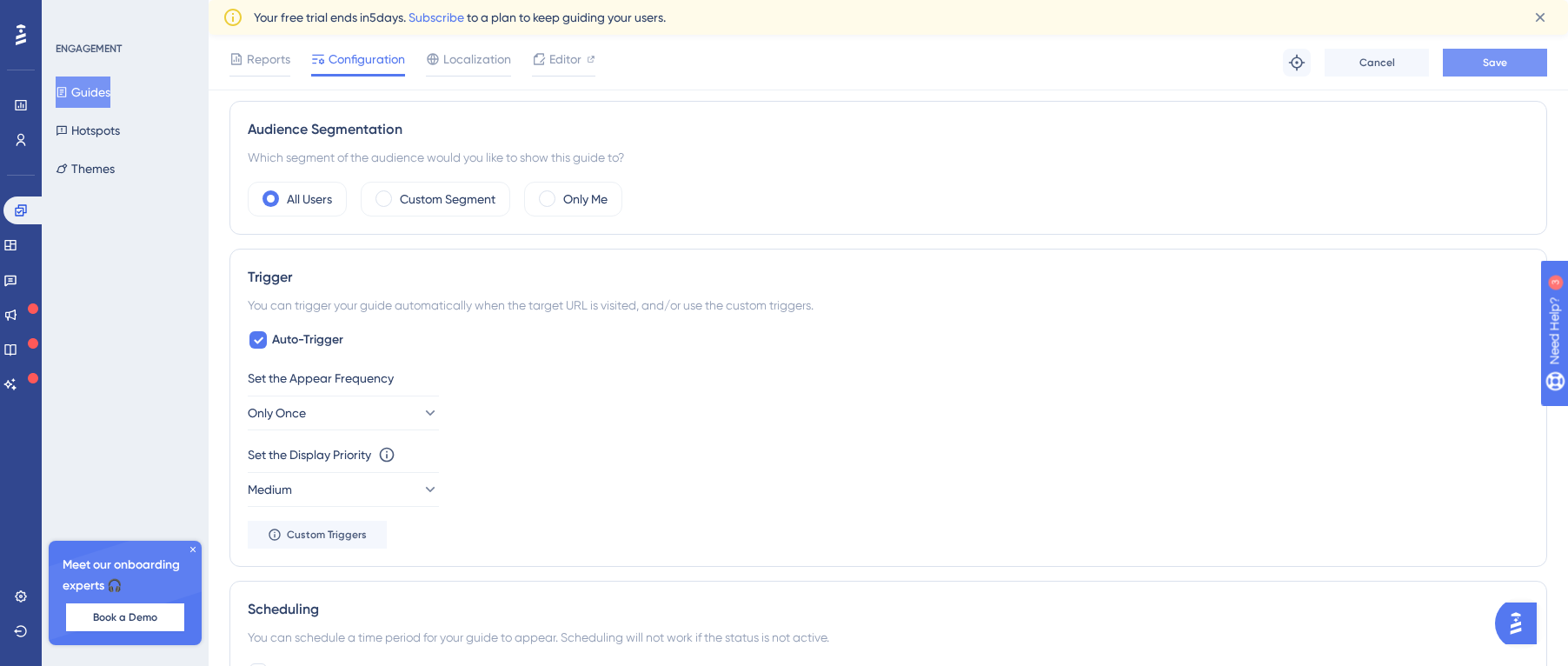
click at [1475, 65] on button "Save" at bounding box center [1494, 63] width 104 height 28
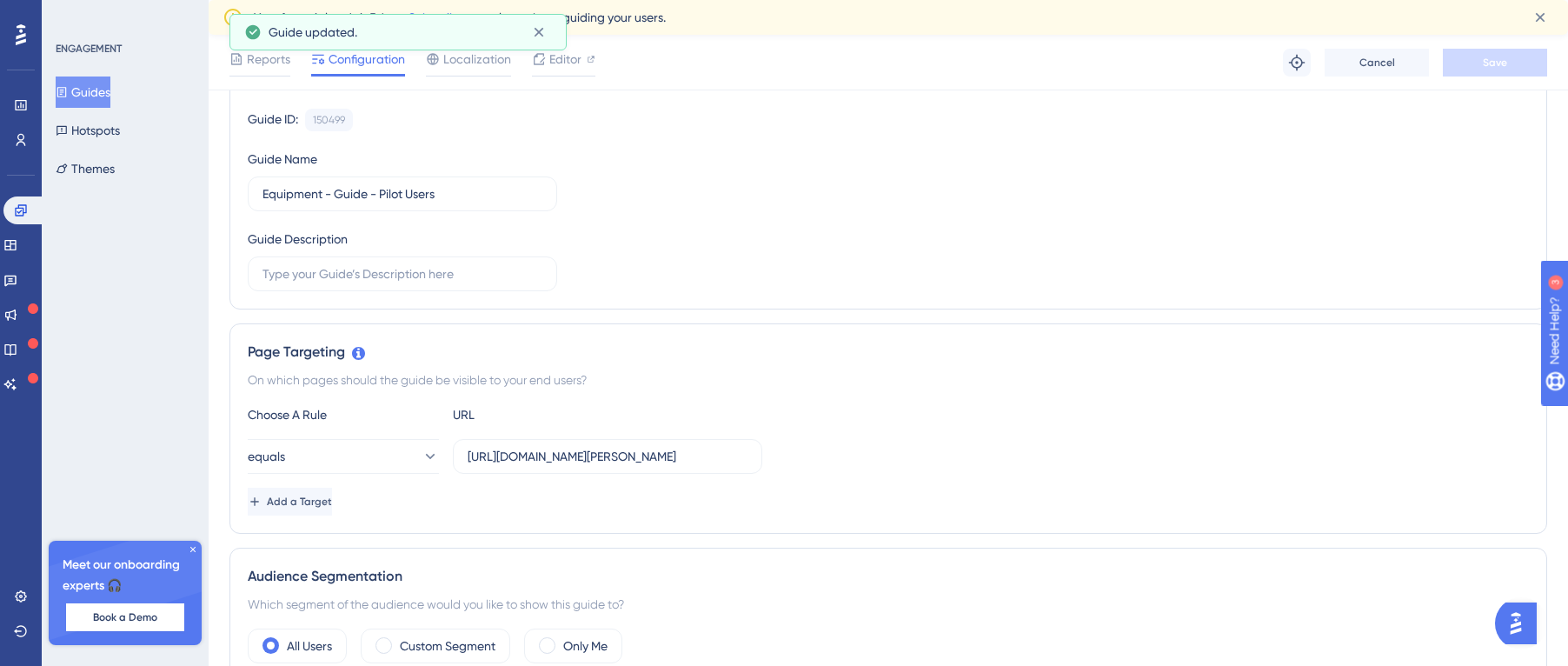
scroll to position [0, 0]
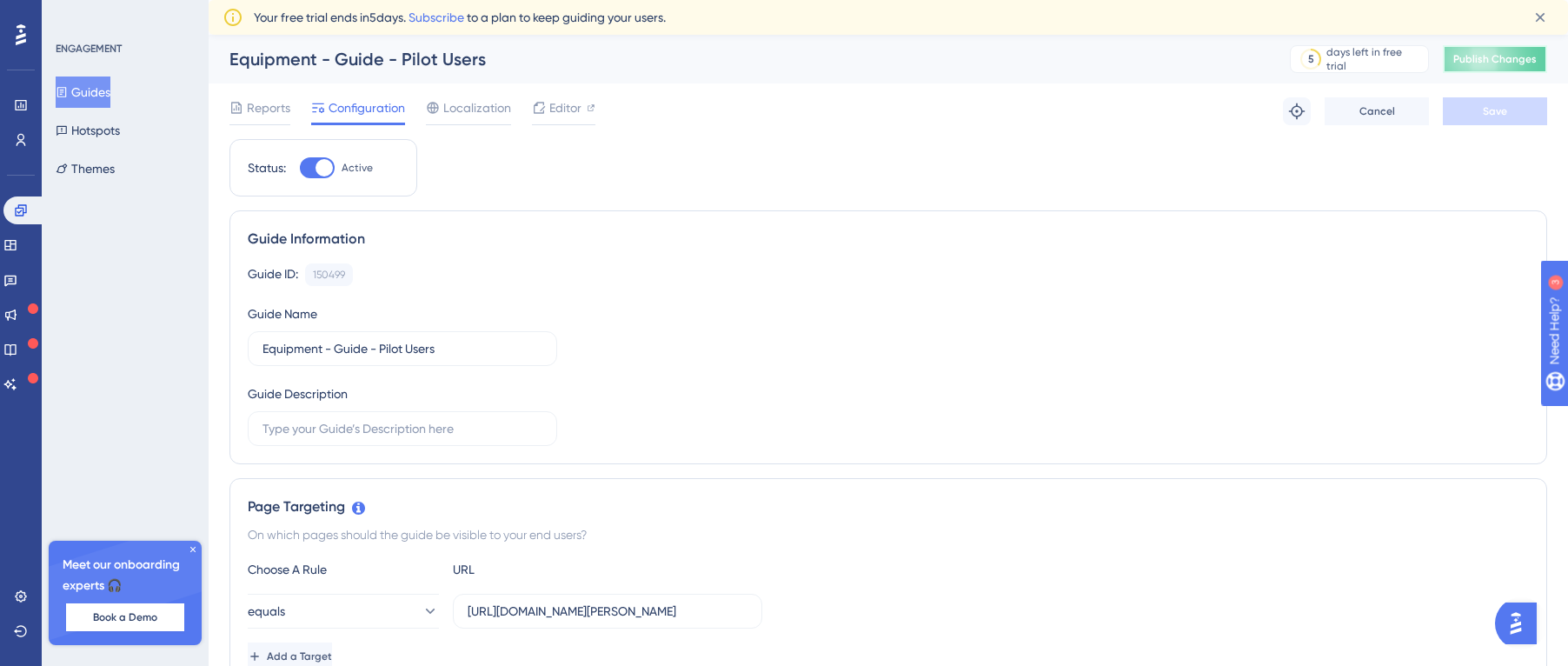
click at [1523, 63] on span "Publish Changes" at bounding box center [1494, 59] width 83 height 14
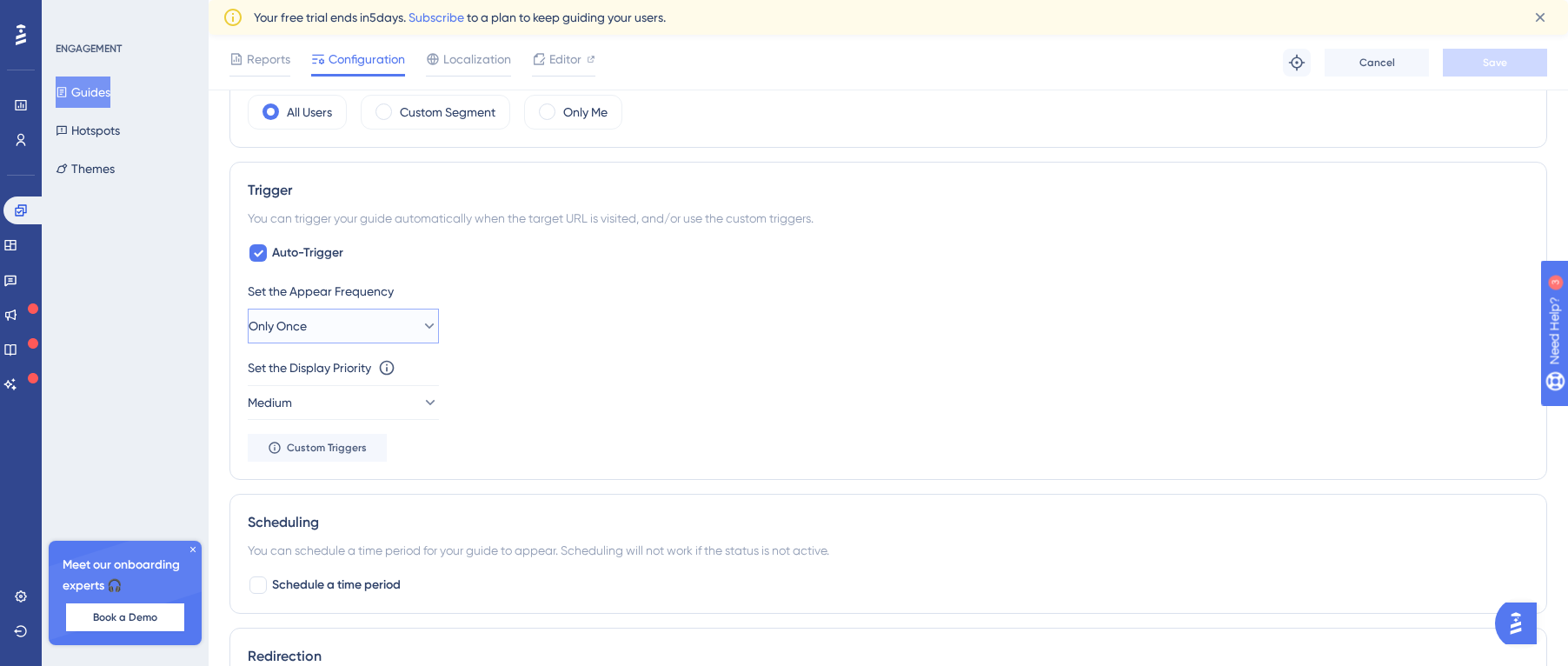
click at [422, 335] on button "Only Once" at bounding box center [343, 326] width 191 height 35
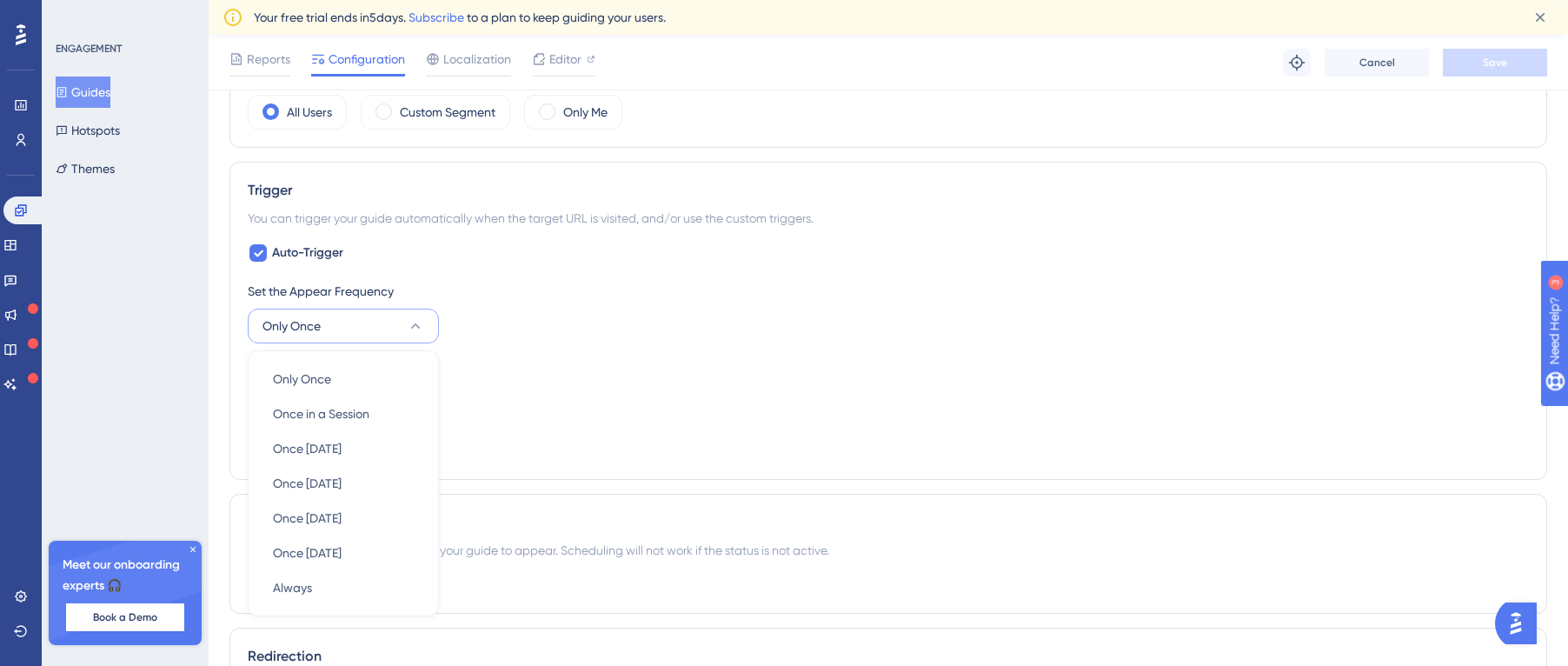
scroll to position [846, 0]
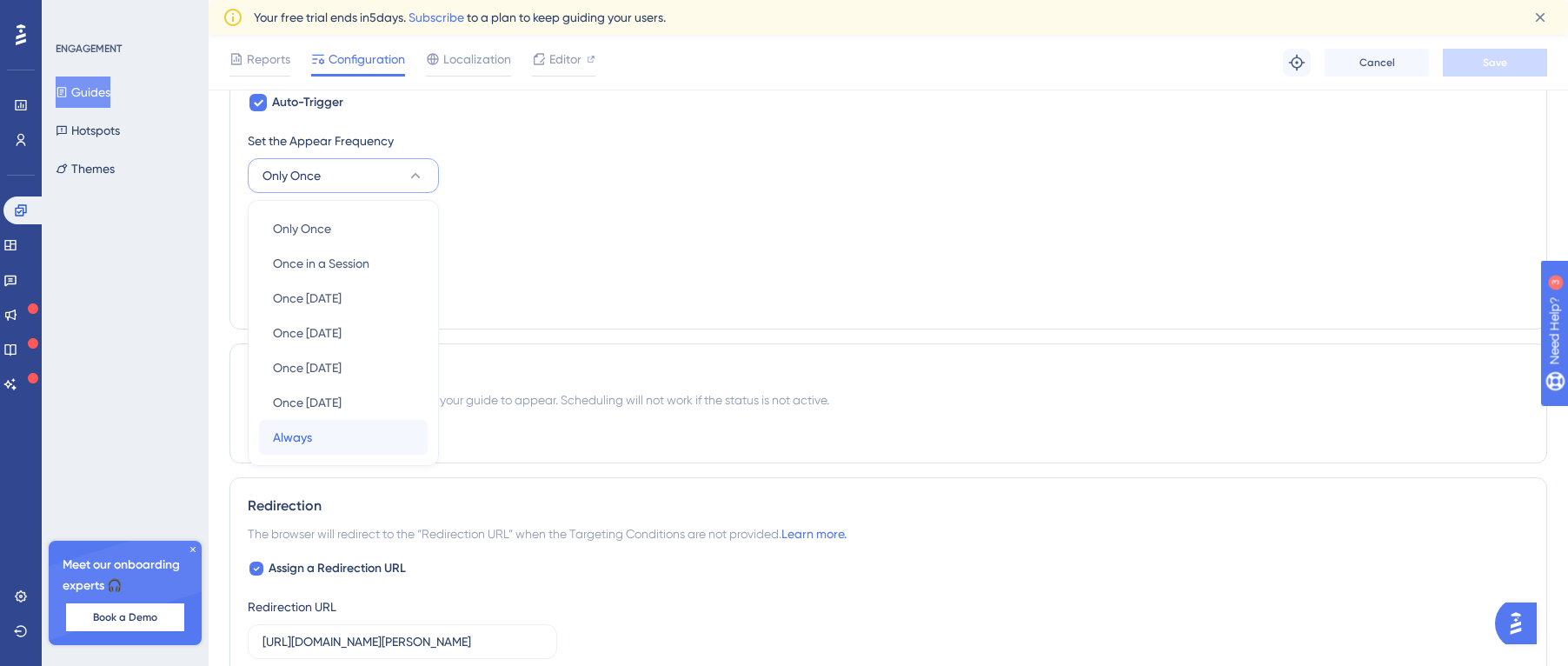
click at [349, 433] on div "Always Always" at bounding box center [343, 437] width 140 height 35
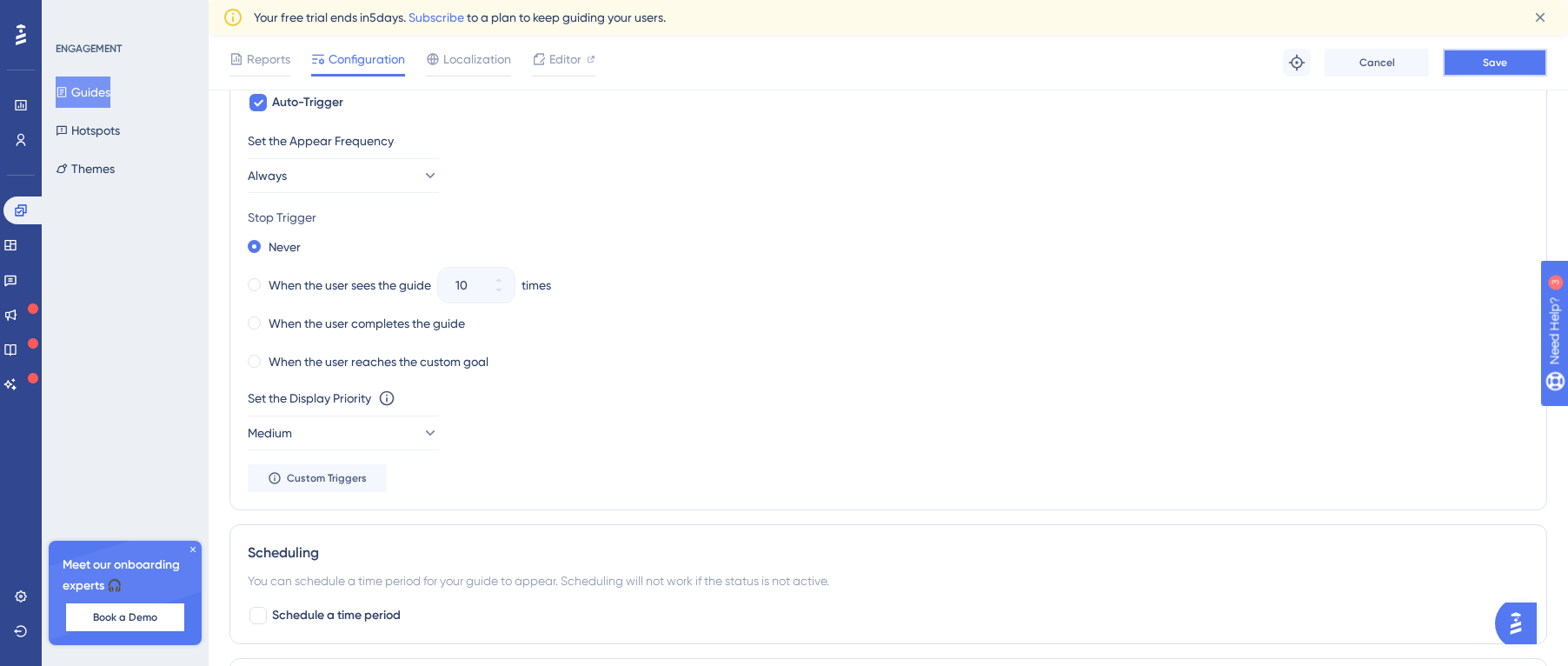
click at [1474, 67] on button "Save" at bounding box center [1494, 63] width 104 height 28
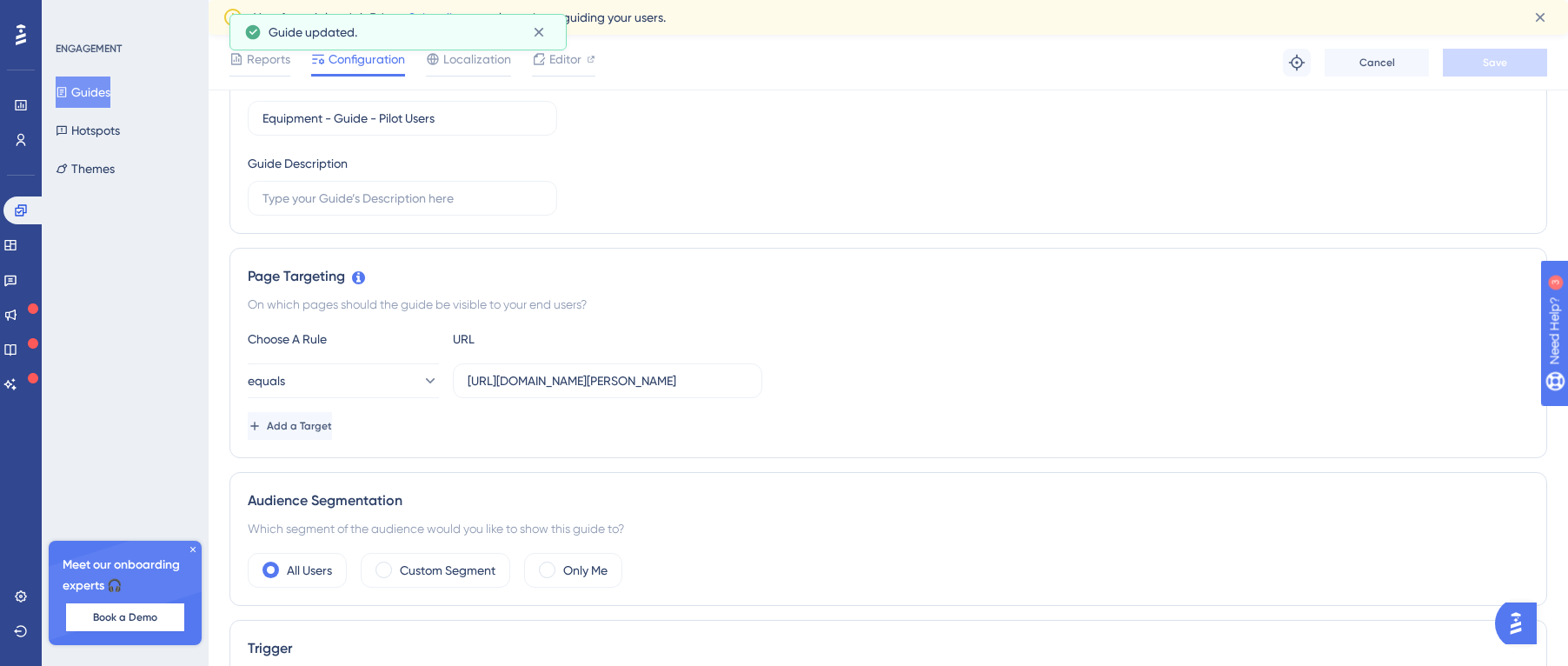
scroll to position [0, 0]
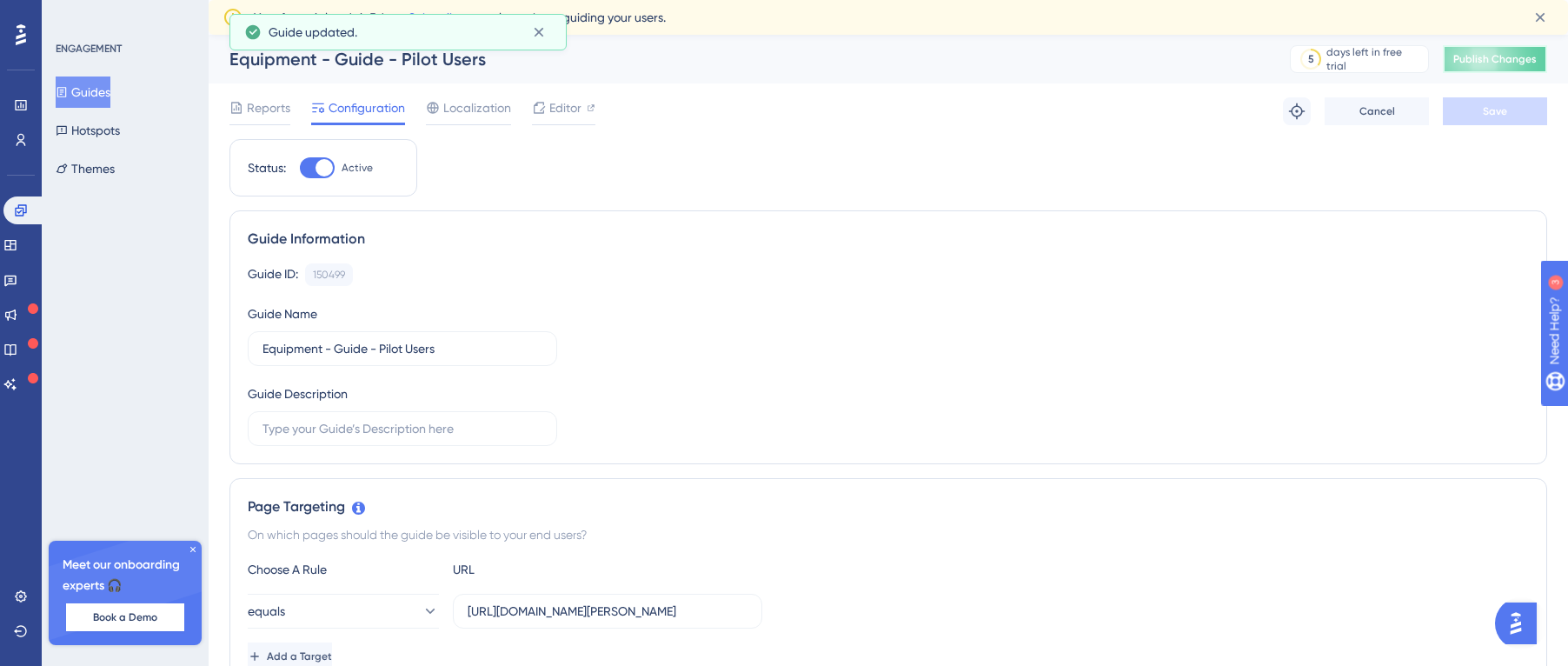
click at [1511, 57] on span "Publish Changes" at bounding box center [1494, 59] width 83 height 14
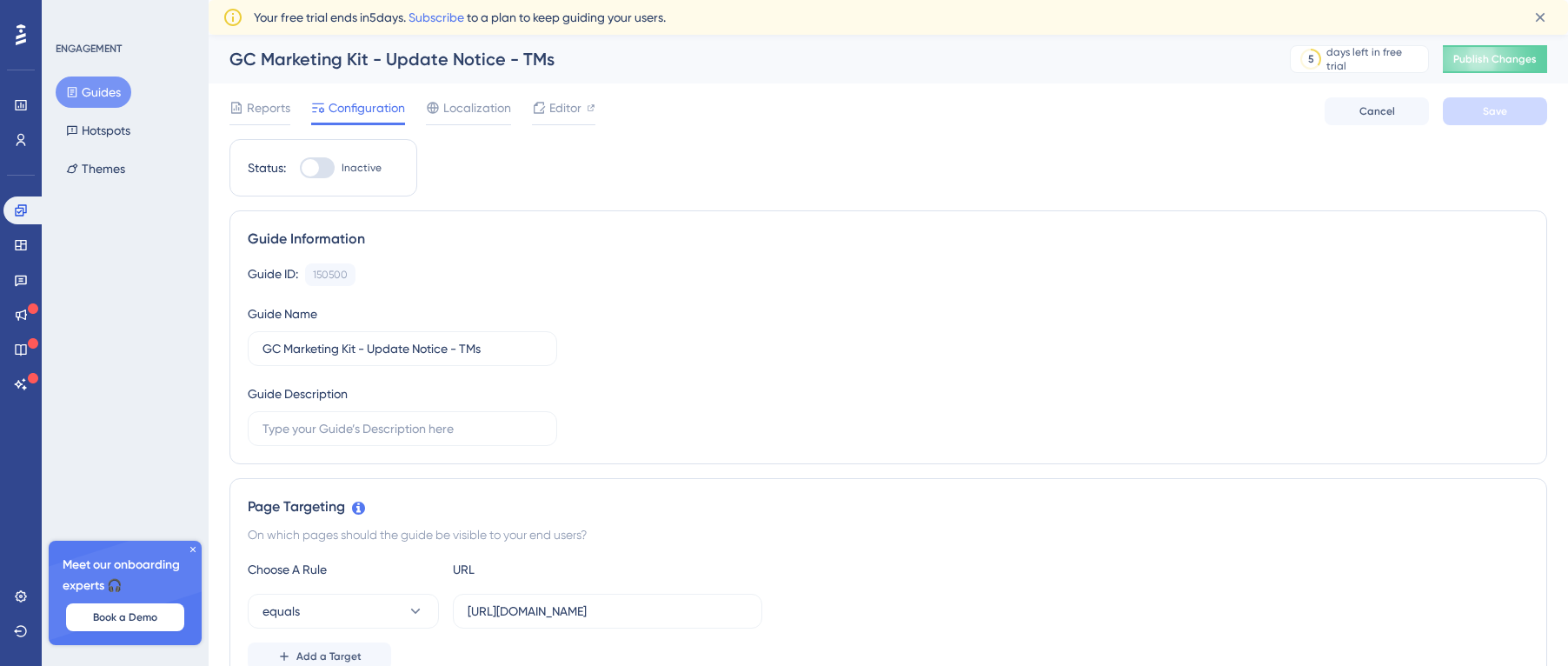
click at [326, 177] on div at bounding box center [316, 167] width 35 height 21
click at [299, 168] on input "Inactive" at bounding box center [299, 167] width 1 height 1
checkbox input "true"
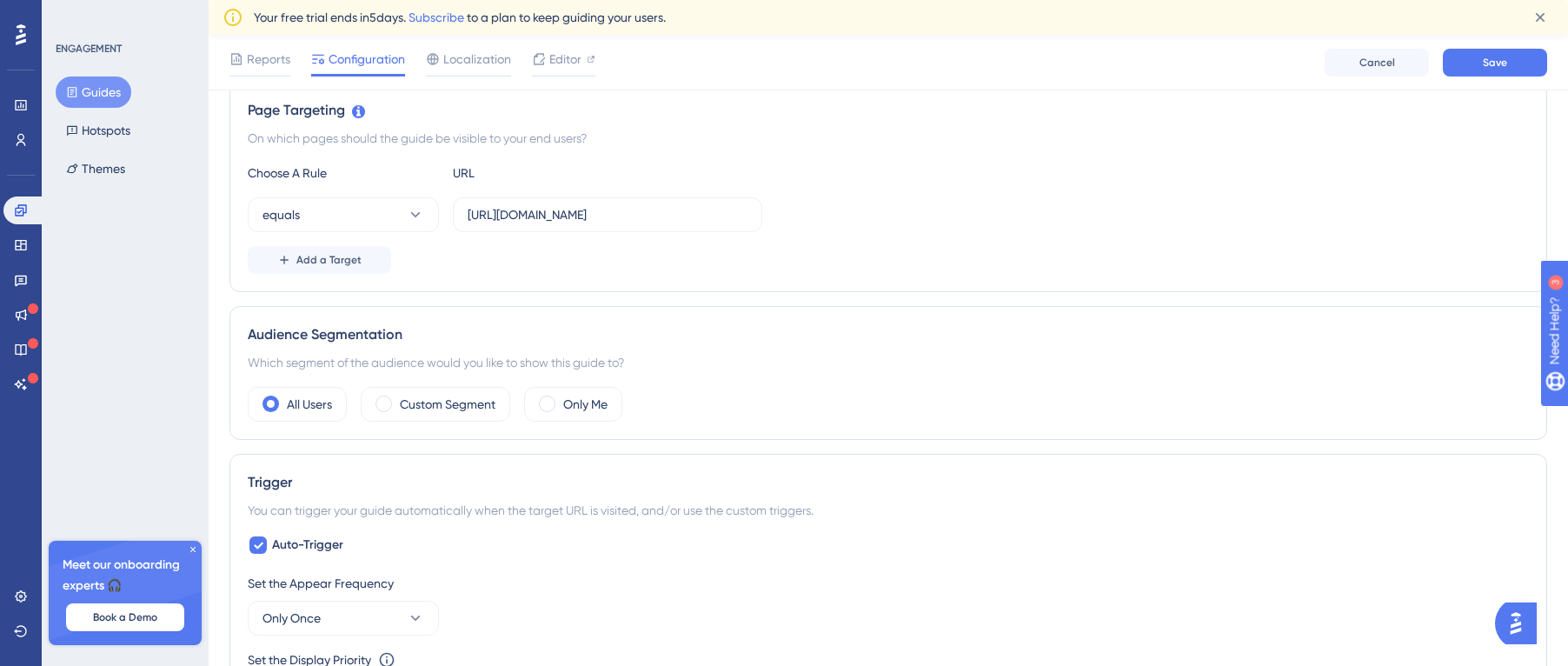
scroll to position [434, 0]
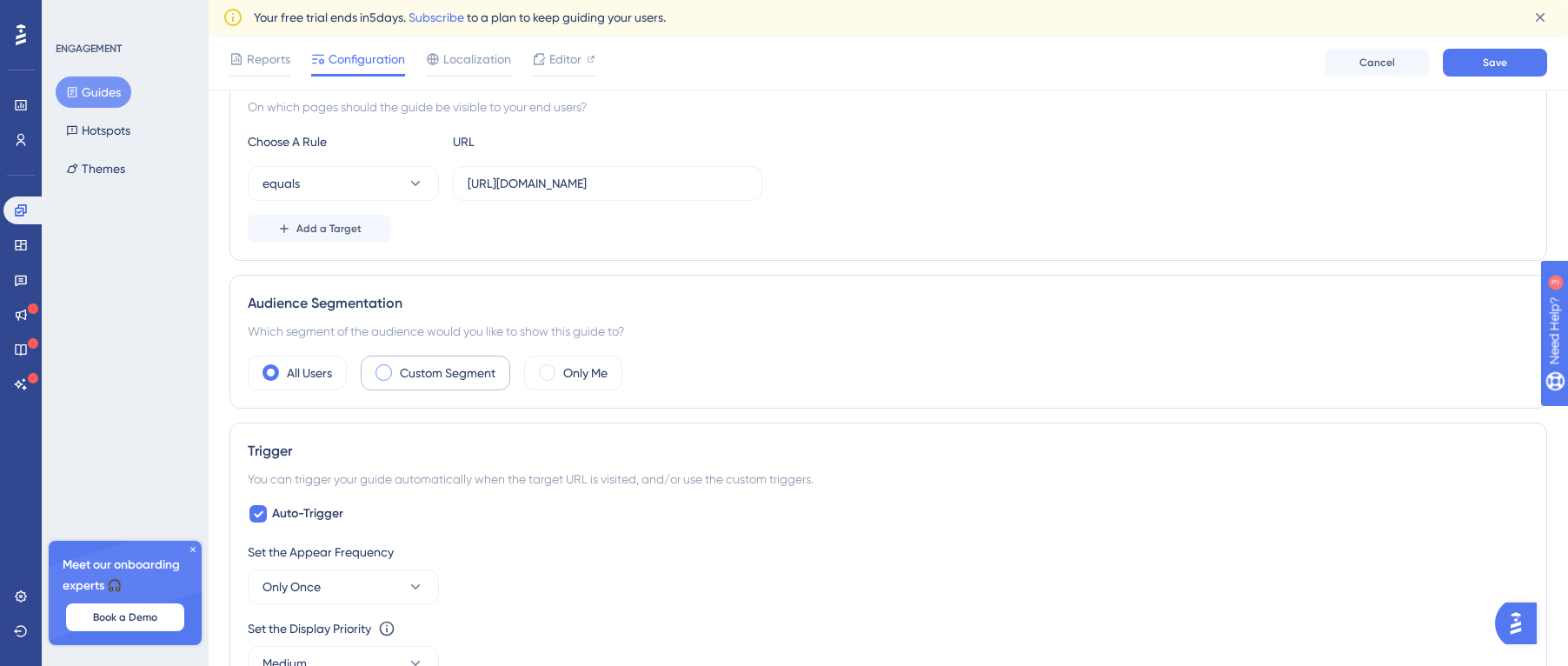
click at [397, 370] on div "Custom Segment" at bounding box center [436, 372] width 150 height 35
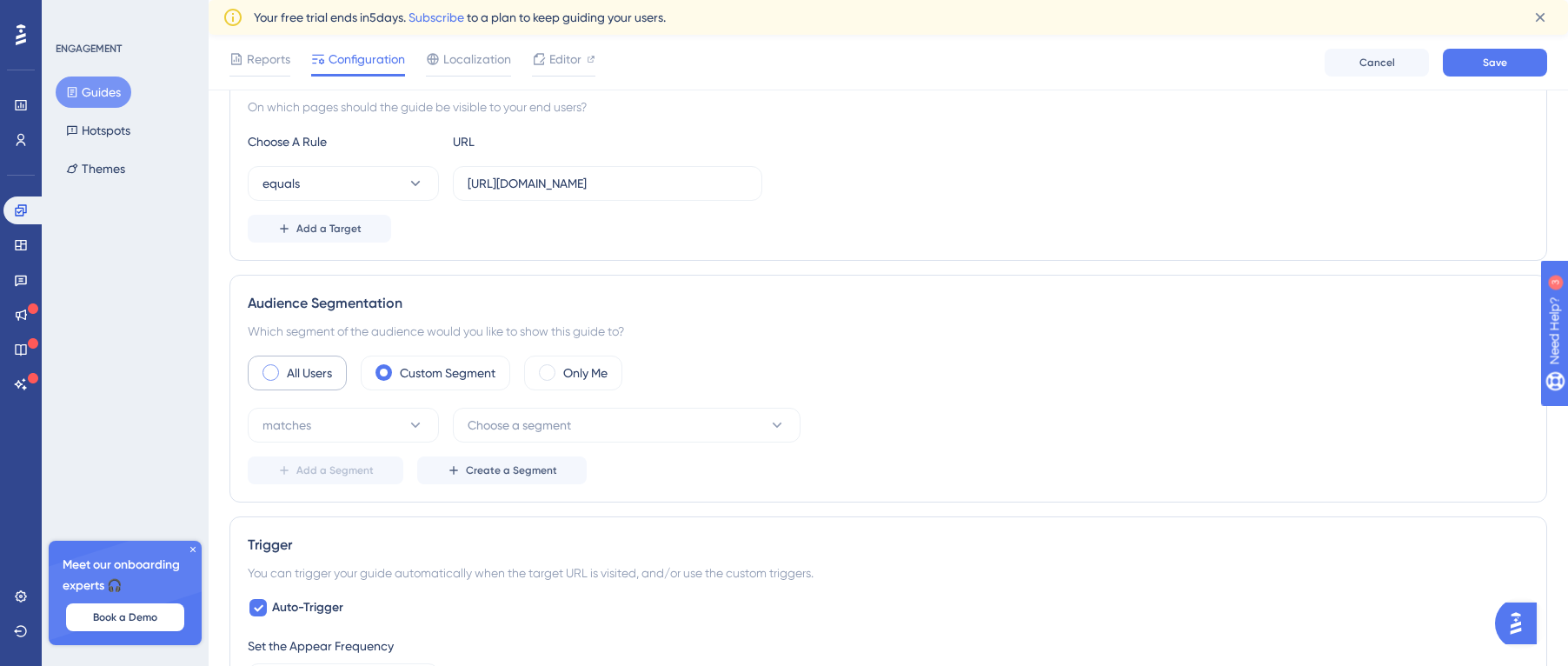
click at [269, 369] on span at bounding box center [271, 372] width 17 height 17
click at [284, 367] on input "radio" at bounding box center [284, 367] width 0 height 0
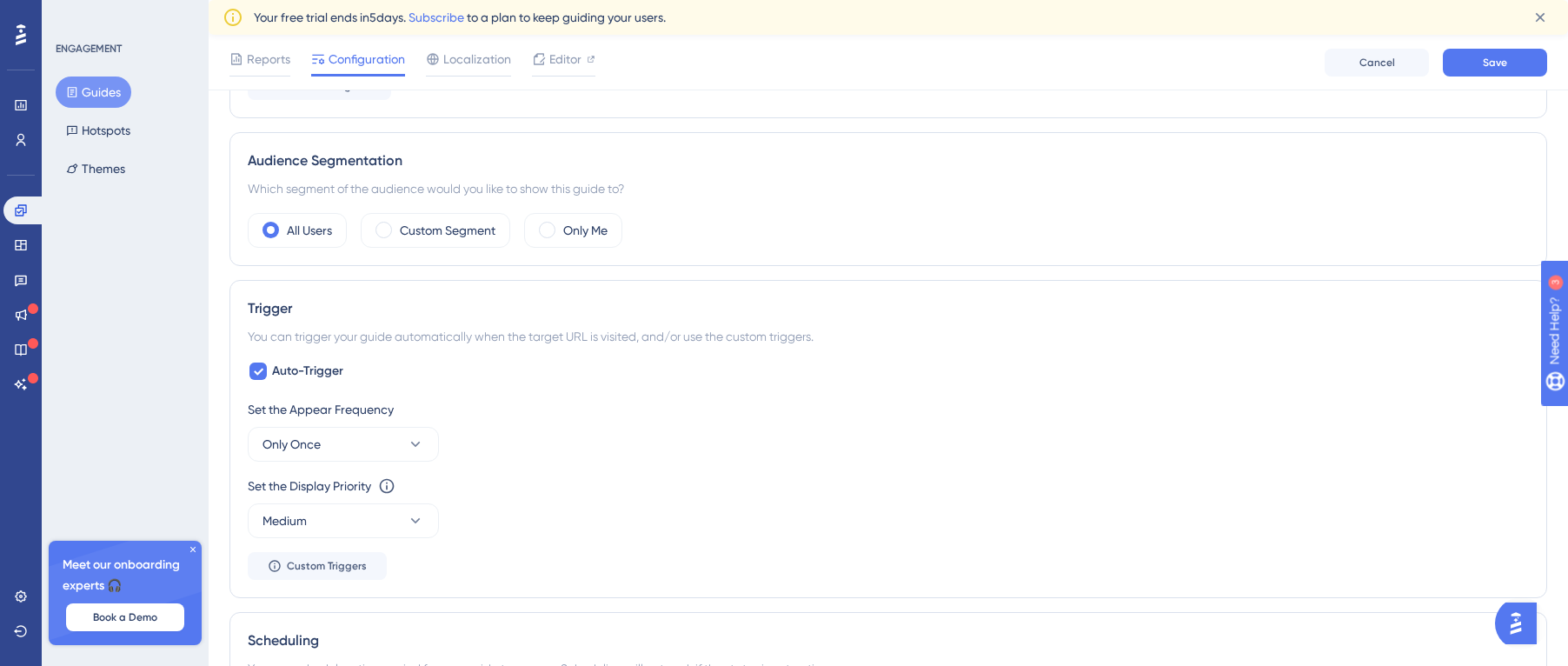
scroll to position [608, 0]
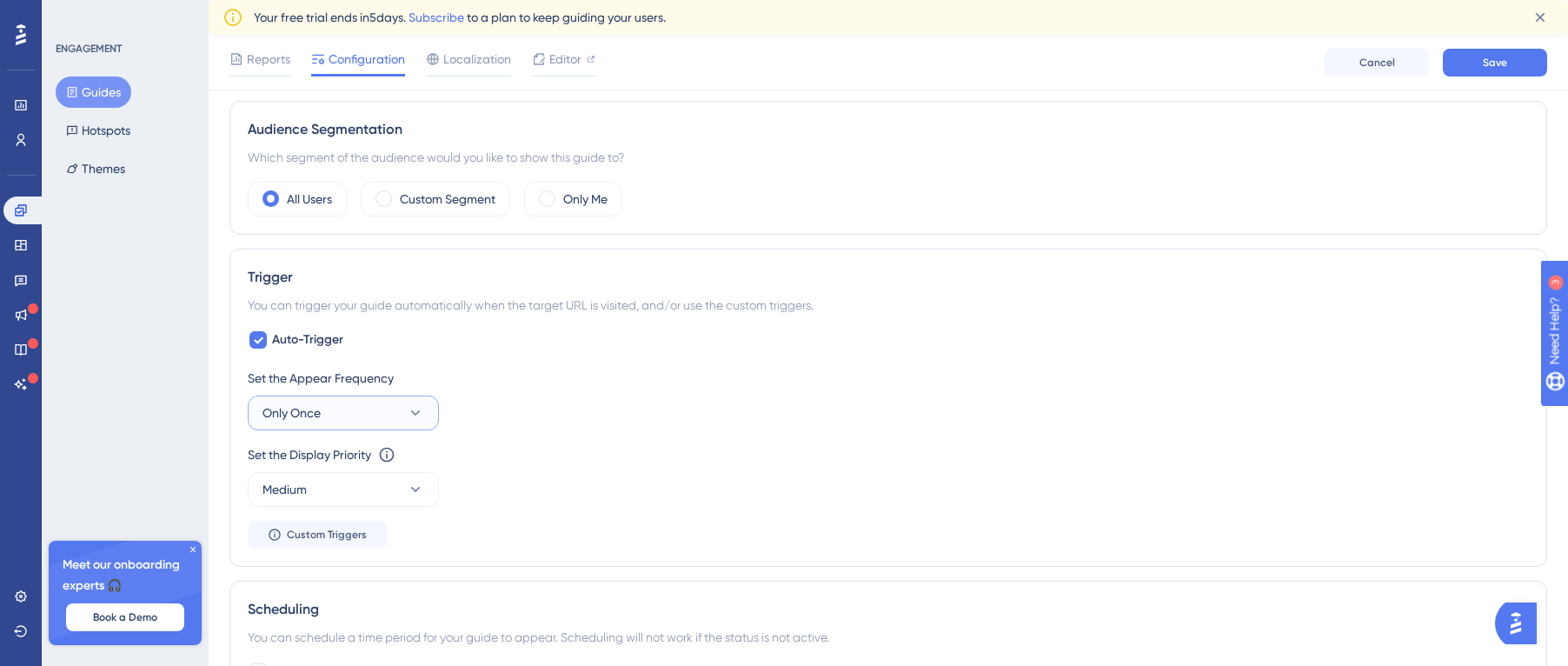
click at [329, 410] on button "Only Once" at bounding box center [343, 413] width 191 height 35
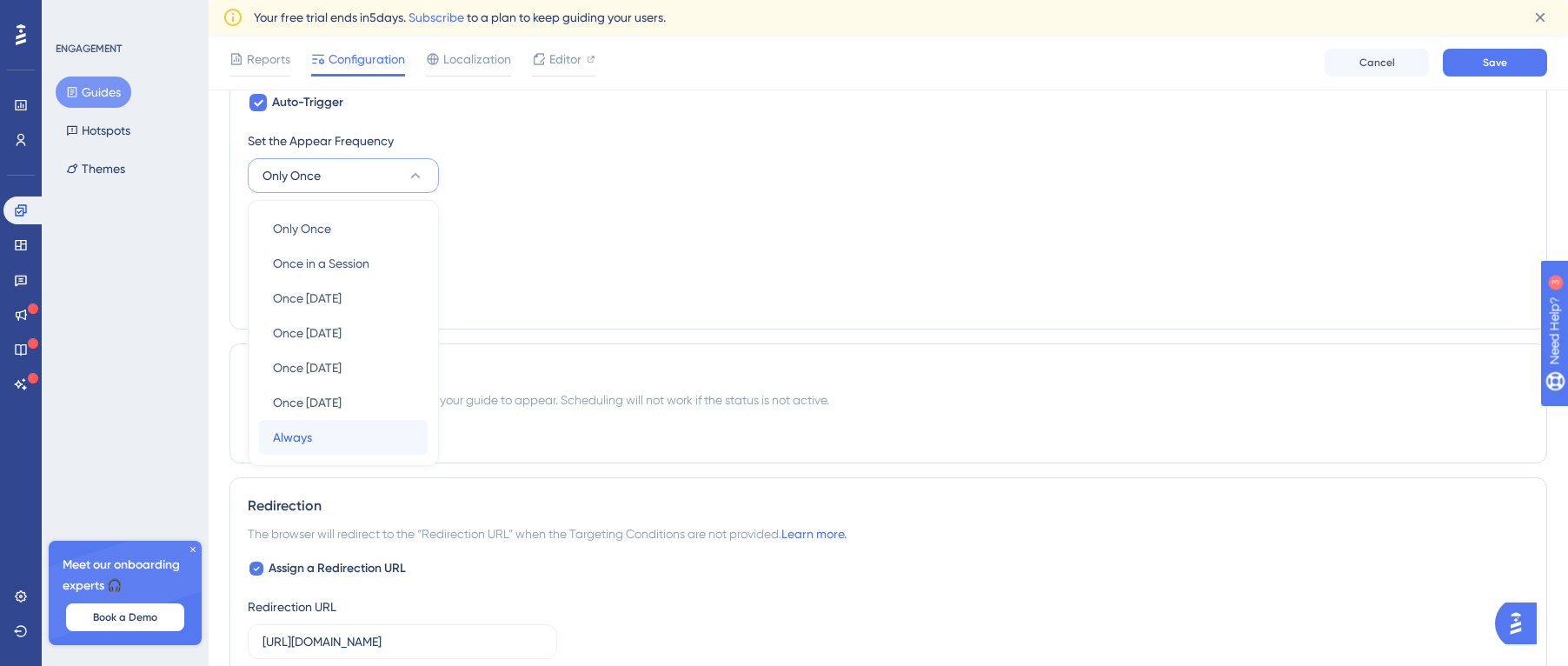
click at [327, 427] on div "Always Always" at bounding box center [343, 437] width 140 height 35
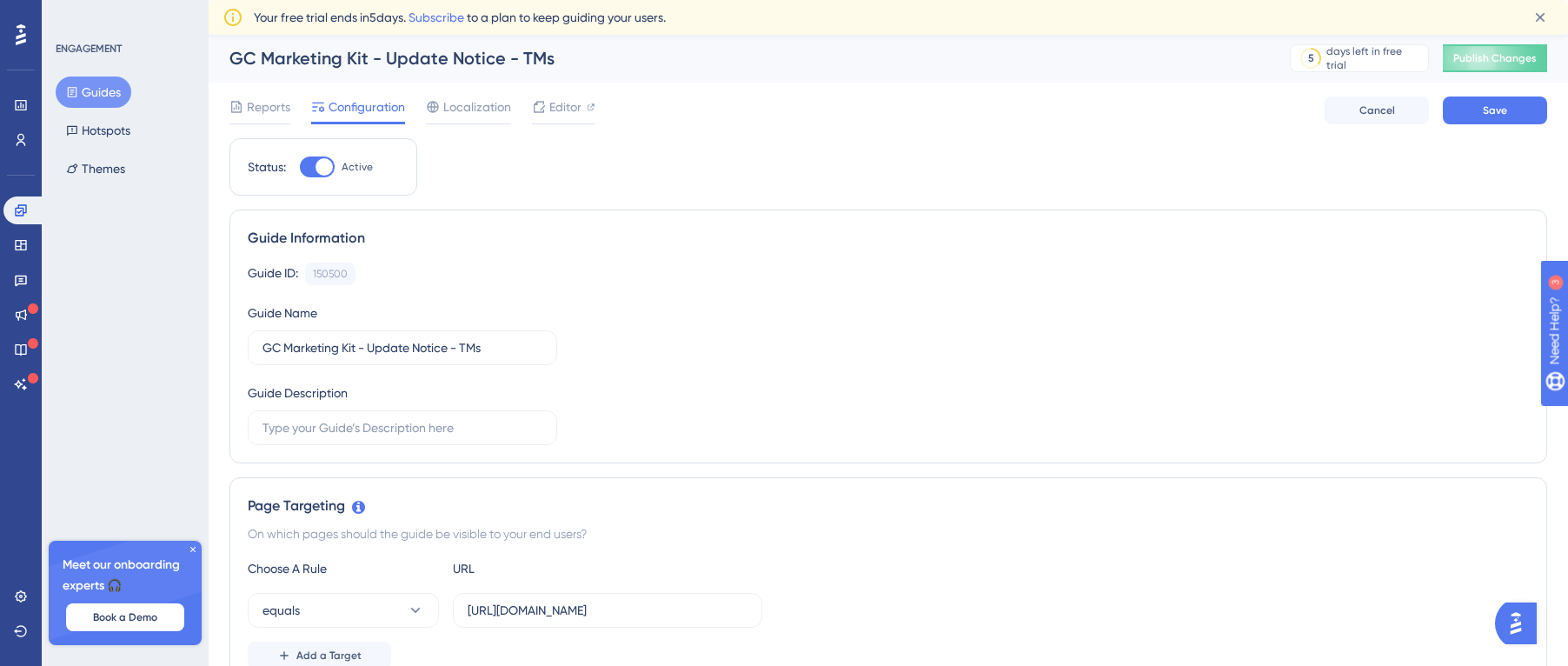
scroll to position [0, 0]
click at [1489, 113] on span "Save" at bounding box center [1495, 110] width 24 height 14
click at [1510, 59] on span "Publish Changes" at bounding box center [1494, 59] width 83 height 14
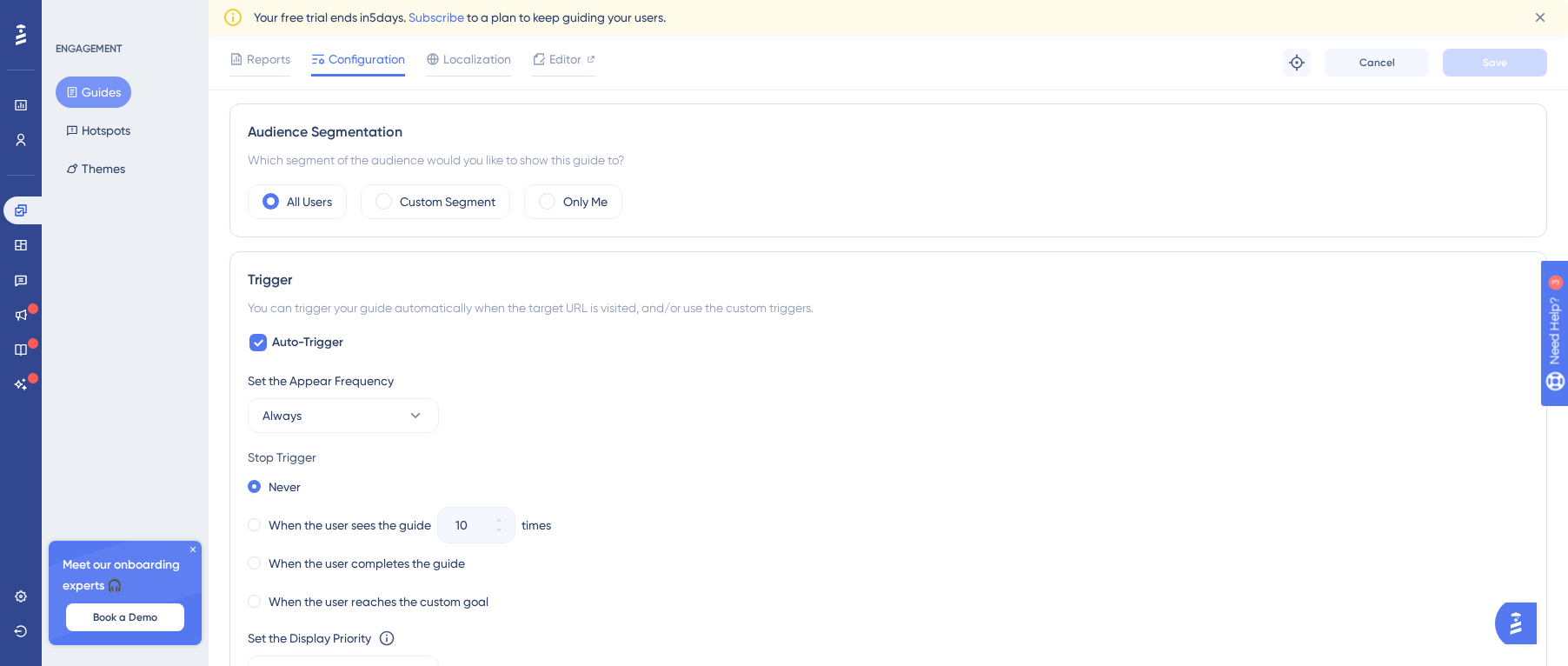
scroll to position [521, 0]
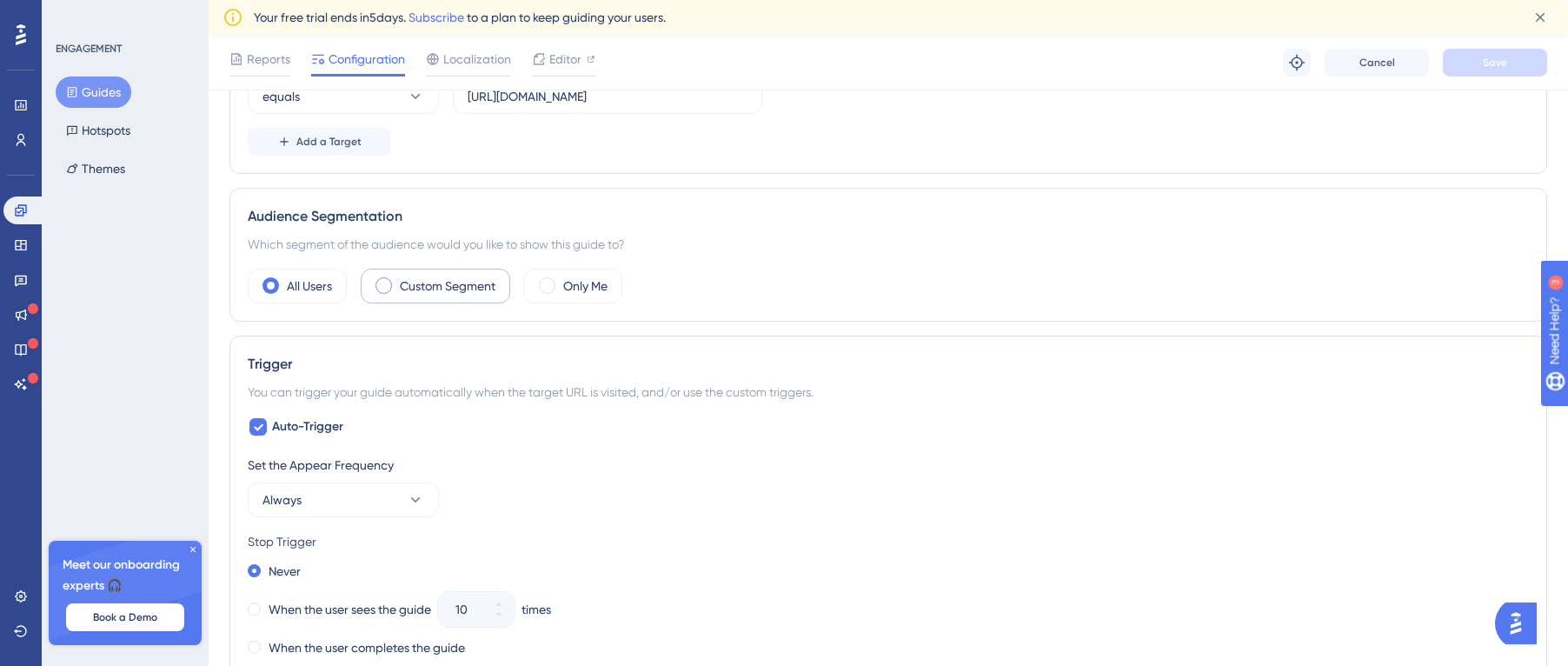
click at [441, 287] on label "Custom Segment" at bounding box center [447, 285] width 95 height 21
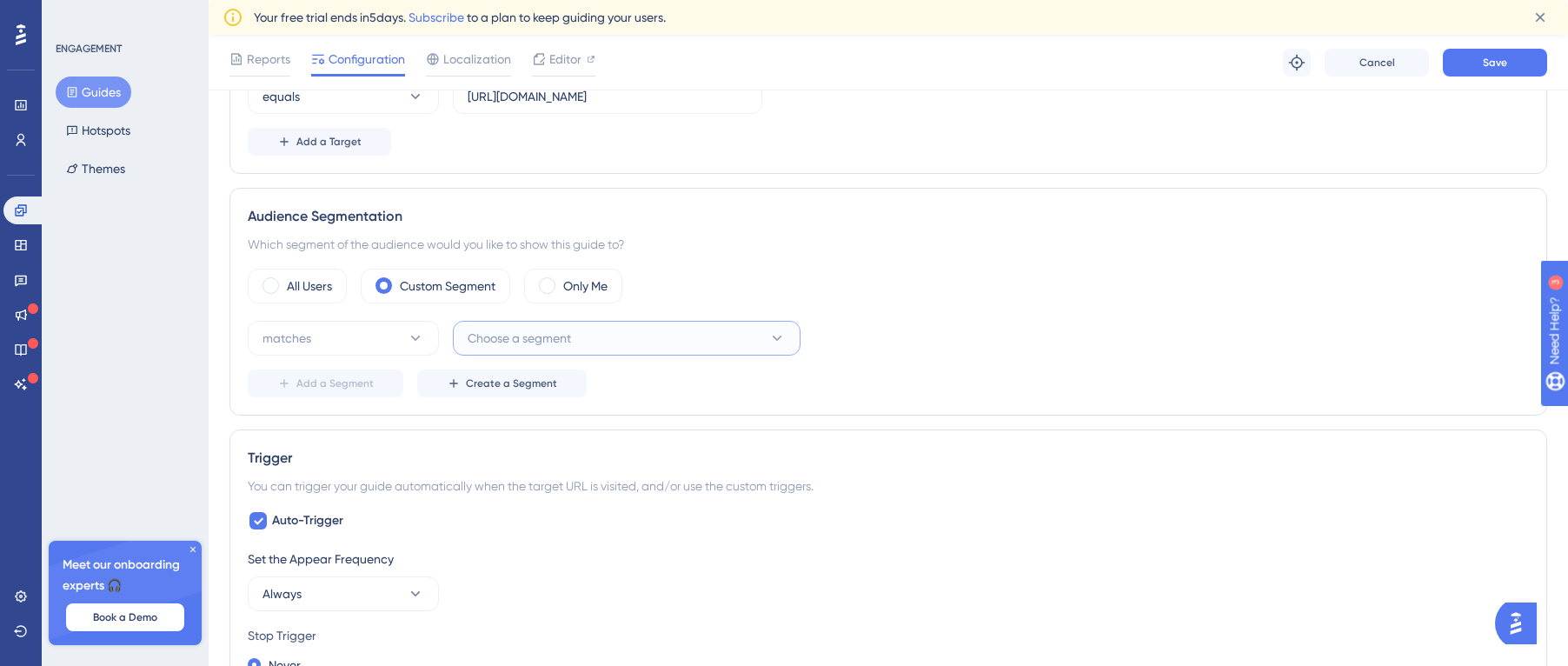
click at [495, 339] on span "Choose a segment" at bounding box center [519, 338] width 104 height 21
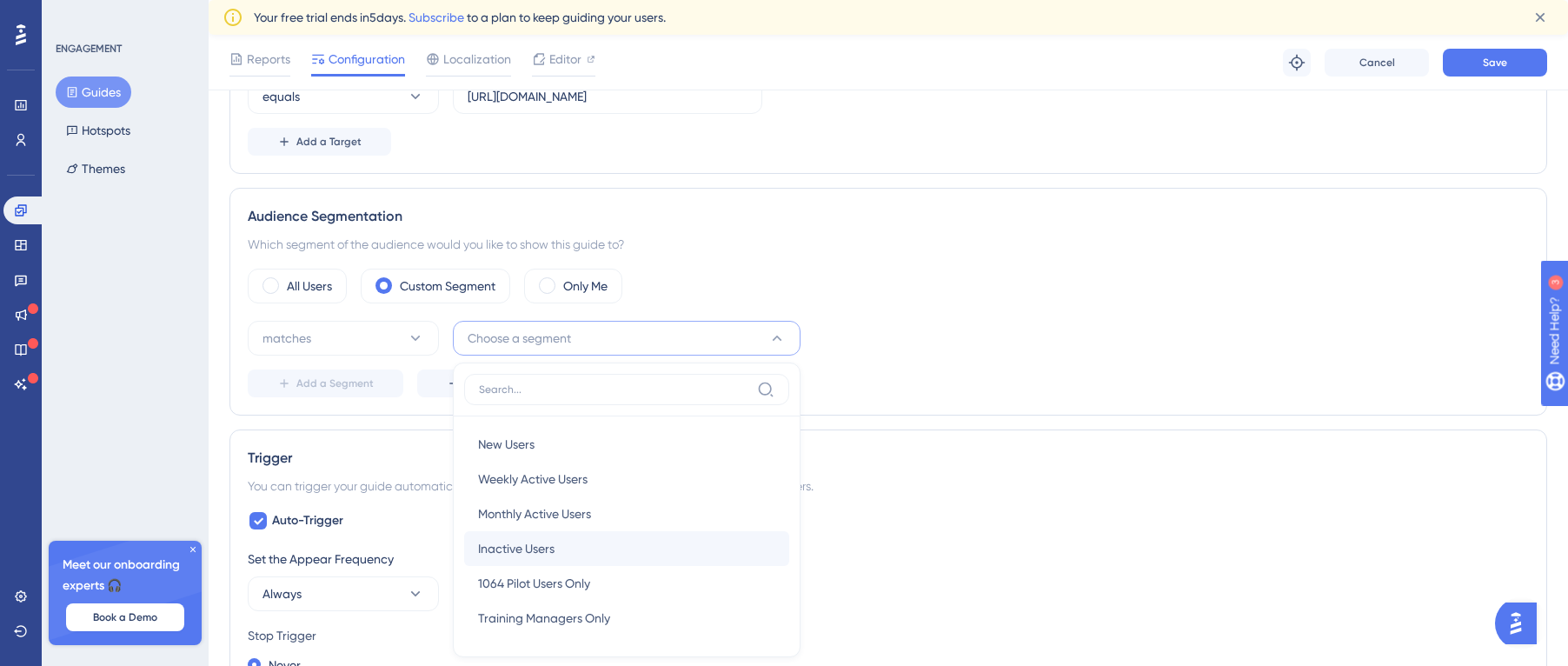
scroll to position [699, 0]
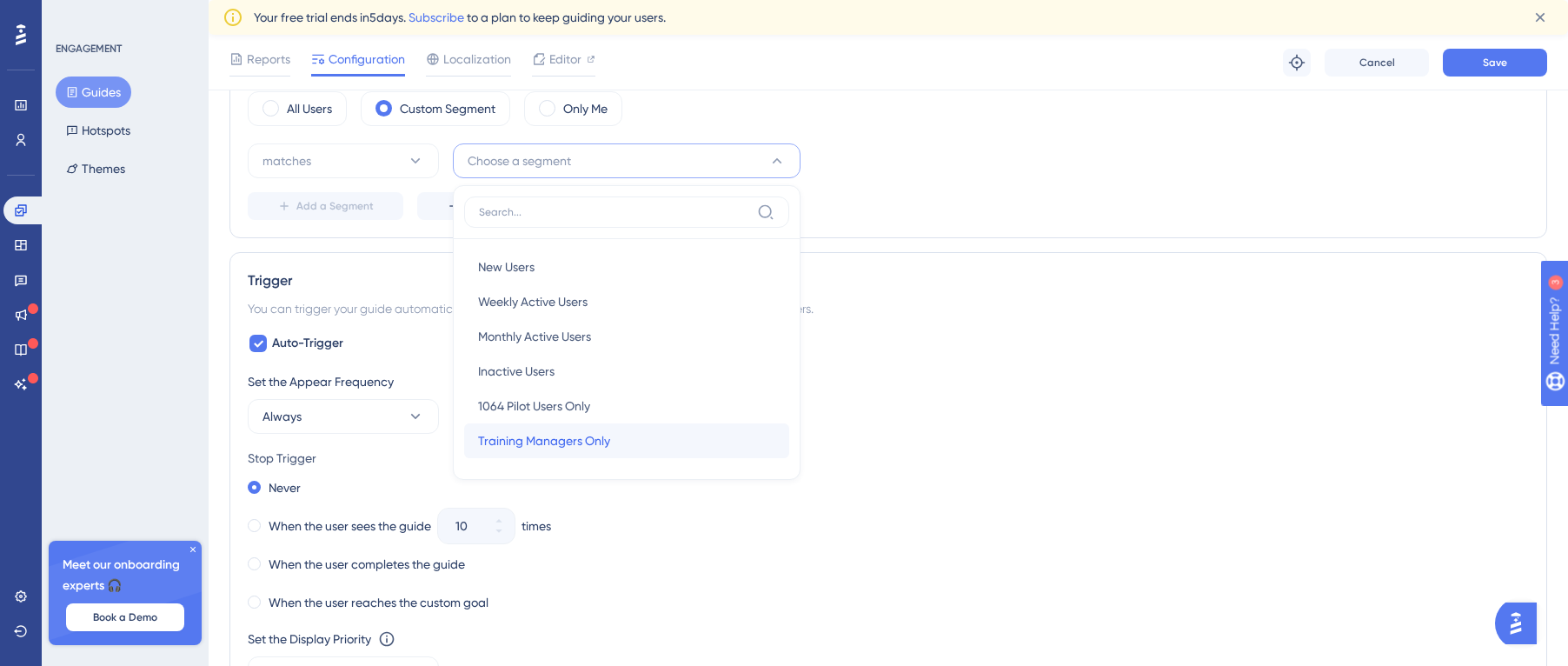
click at [596, 436] on span "Training Managers Only" at bounding box center [544, 441] width 132 height 21
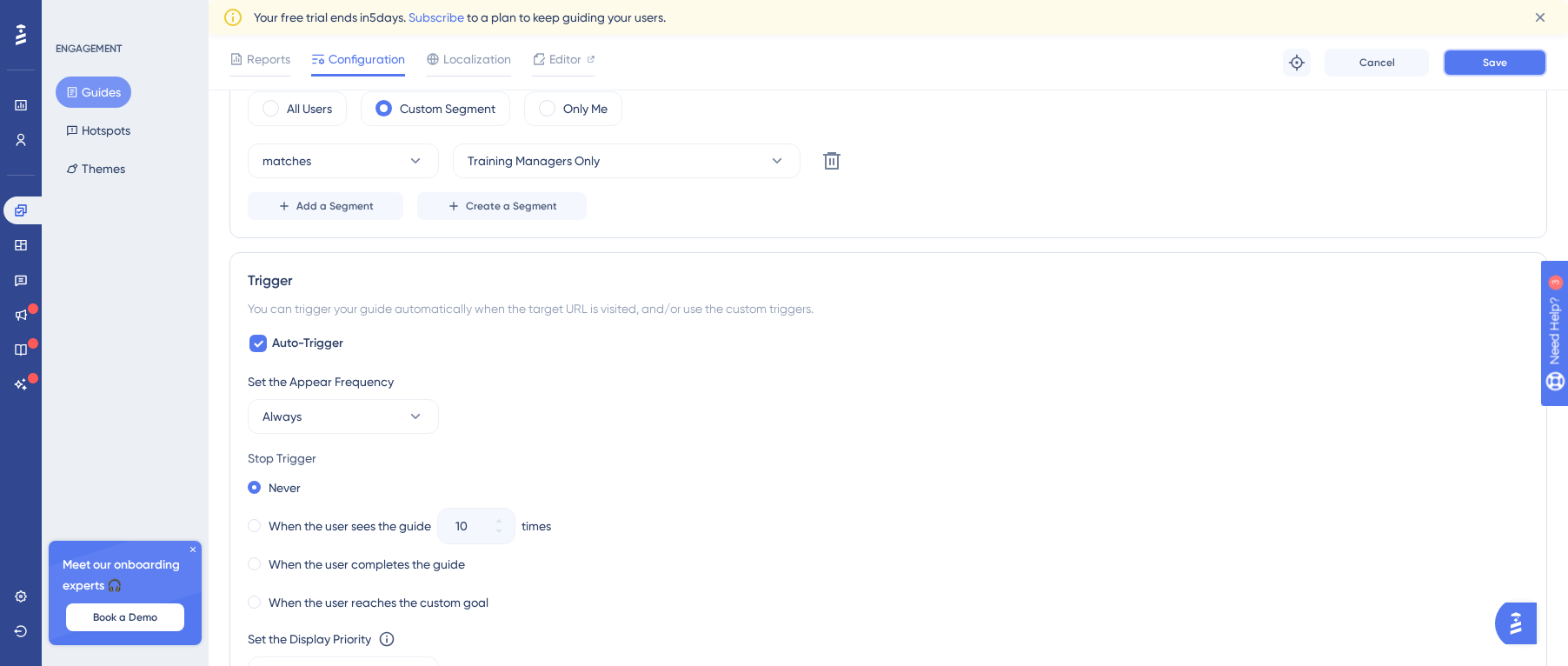
click at [1476, 65] on button "Save" at bounding box center [1494, 63] width 104 height 28
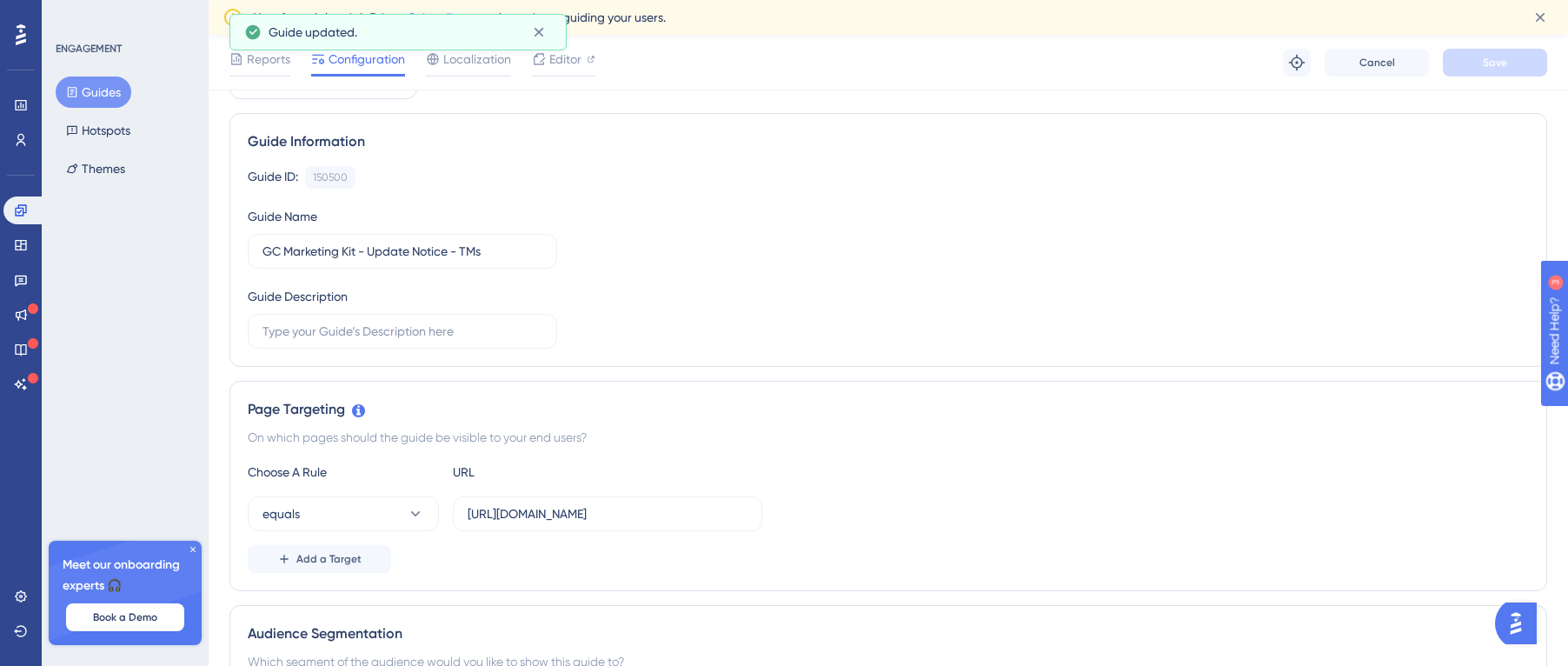
scroll to position [0, 0]
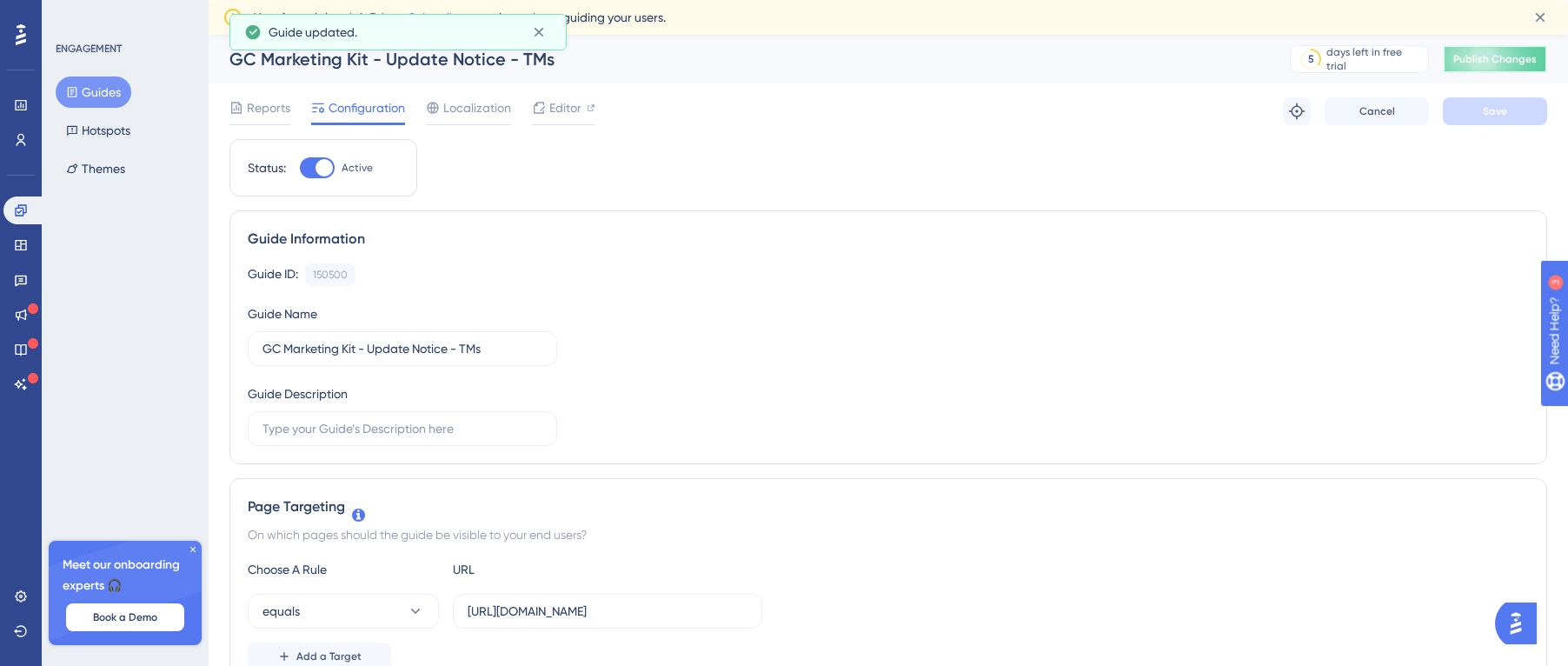
click at [1490, 57] on span "Publish Changes" at bounding box center [1494, 59] width 83 height 14
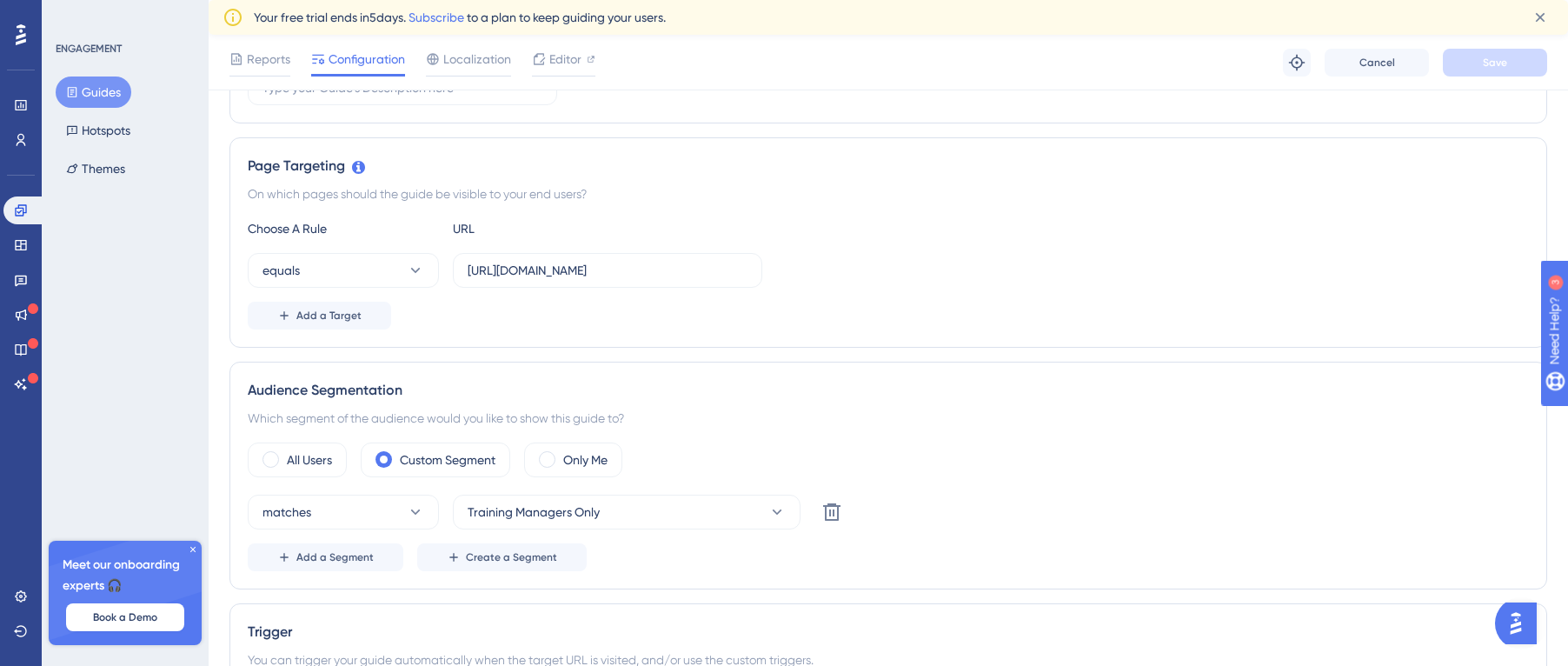
scroll to position [434, 0]
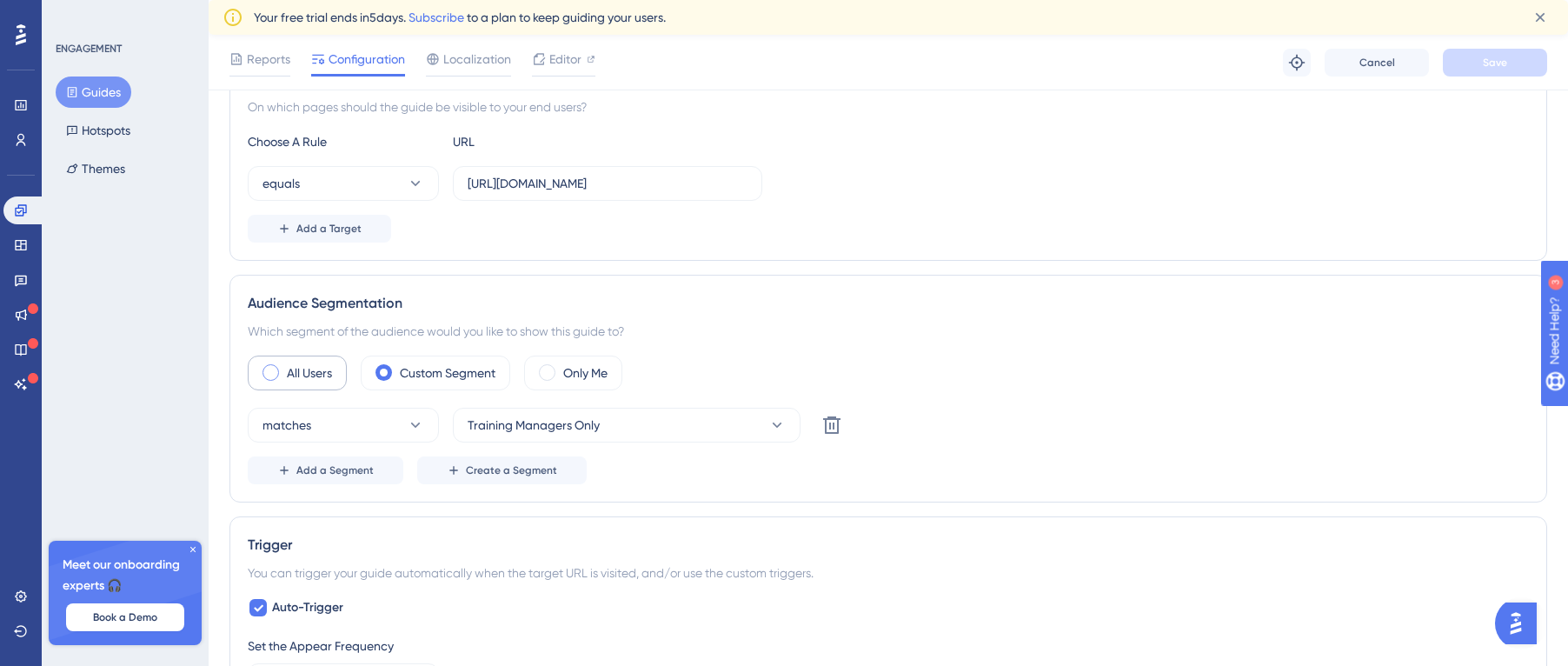
click at [314, 374] on label "All Users" at bounding box center [310, 372] width 45 height 21
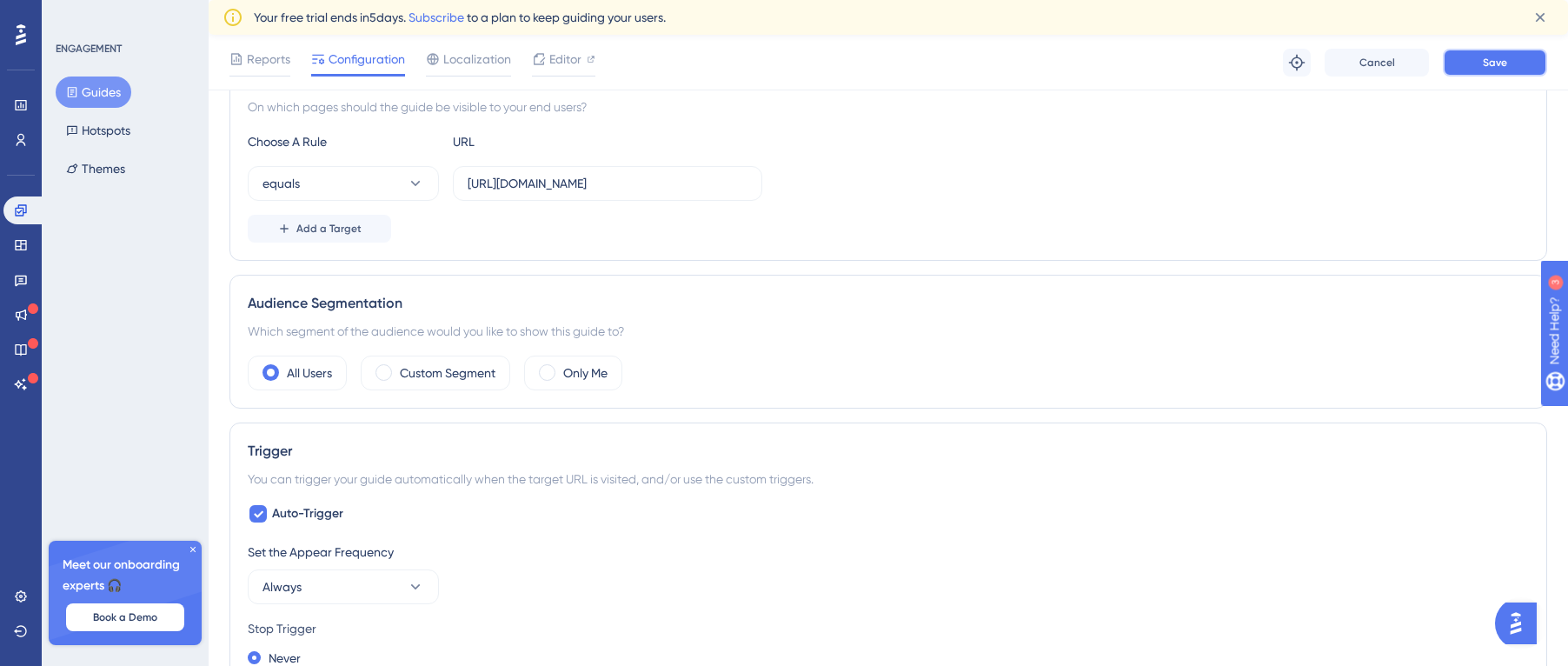
click at [1503, 72] on button "Save" at bounding box center [1494, 63] width 104 height 28
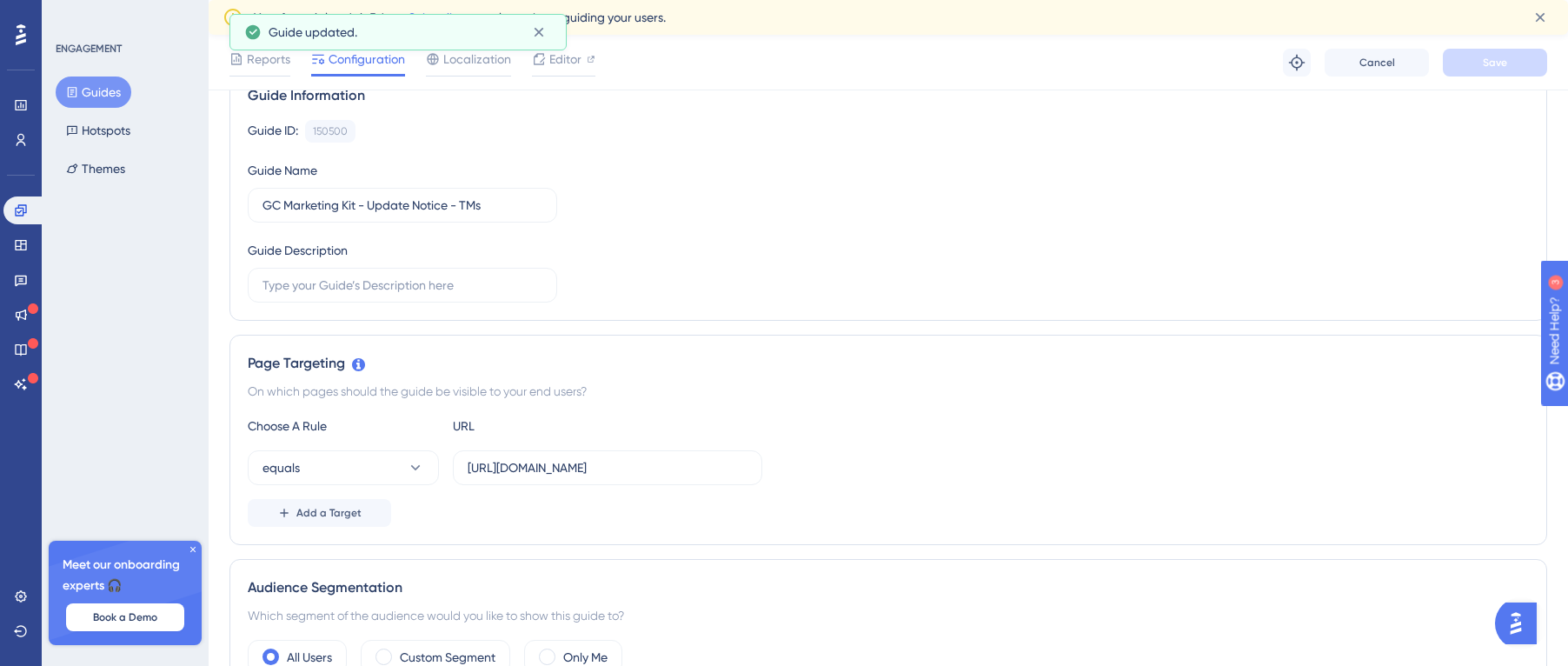
scroll to position [0, 0]
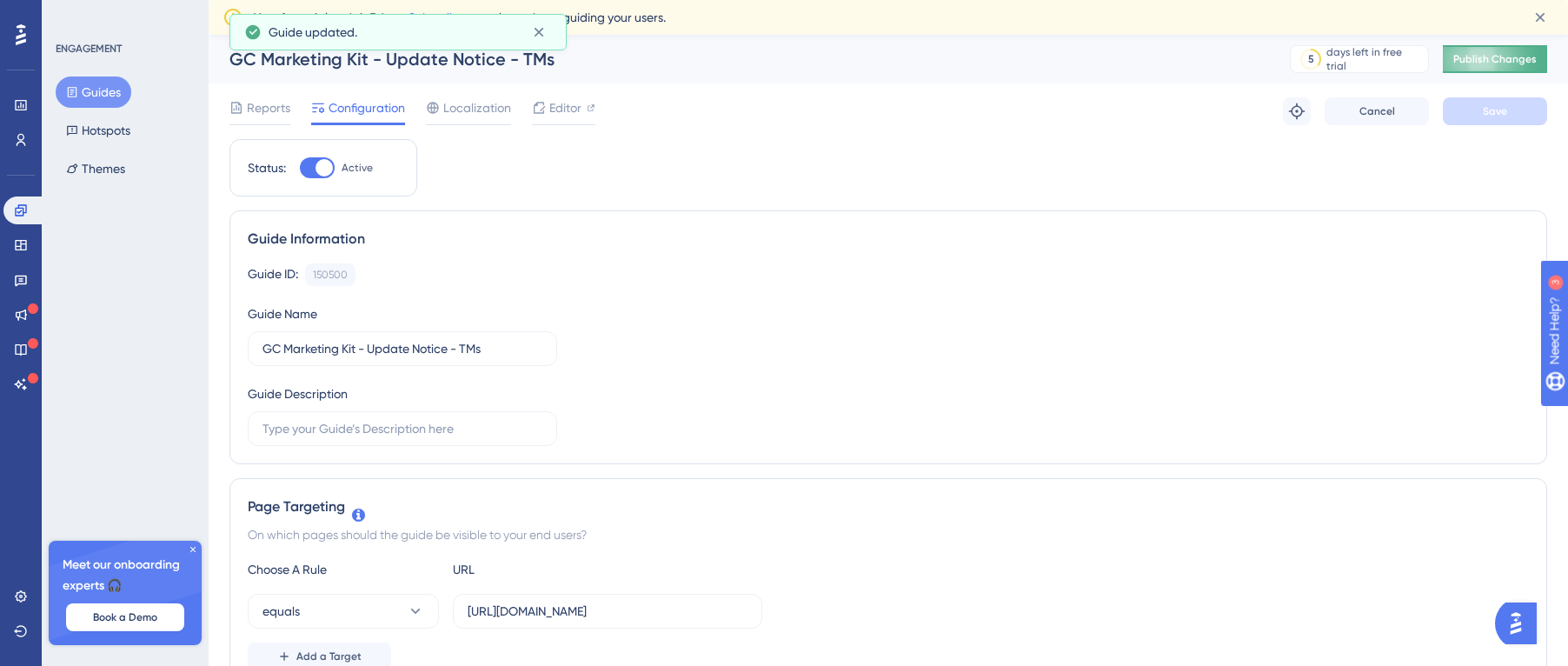
click at [1499, 66] on button "Publish Changes" at bounding box center [1494, 59] width 104 height 28
